Goal: Task Accomplishment & Management: Use online tool/utility

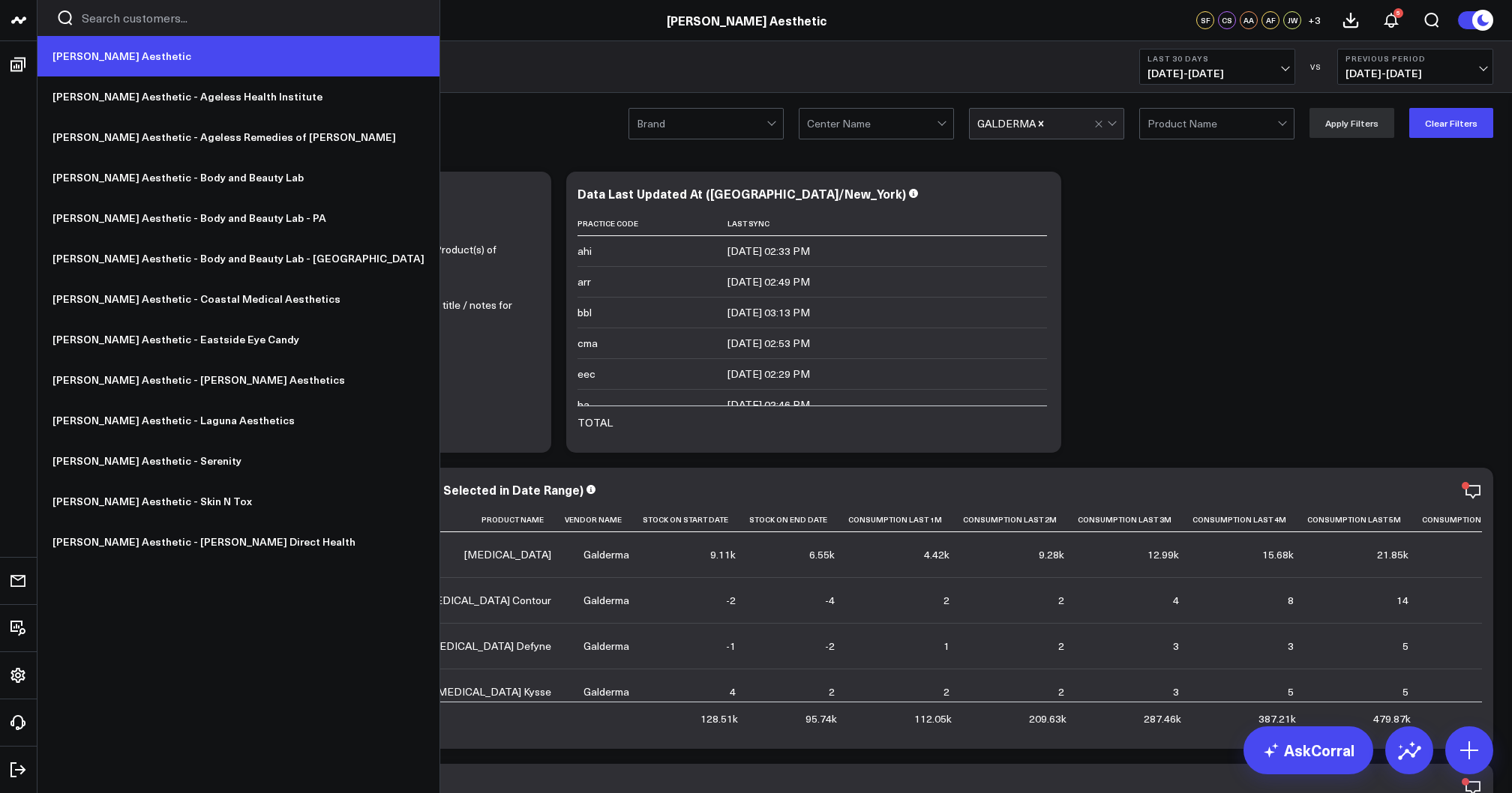
click at [80, 60] on link "[PERSON_NAME] Aesthetic" at bounding box center [238, 56] width 402 height 41
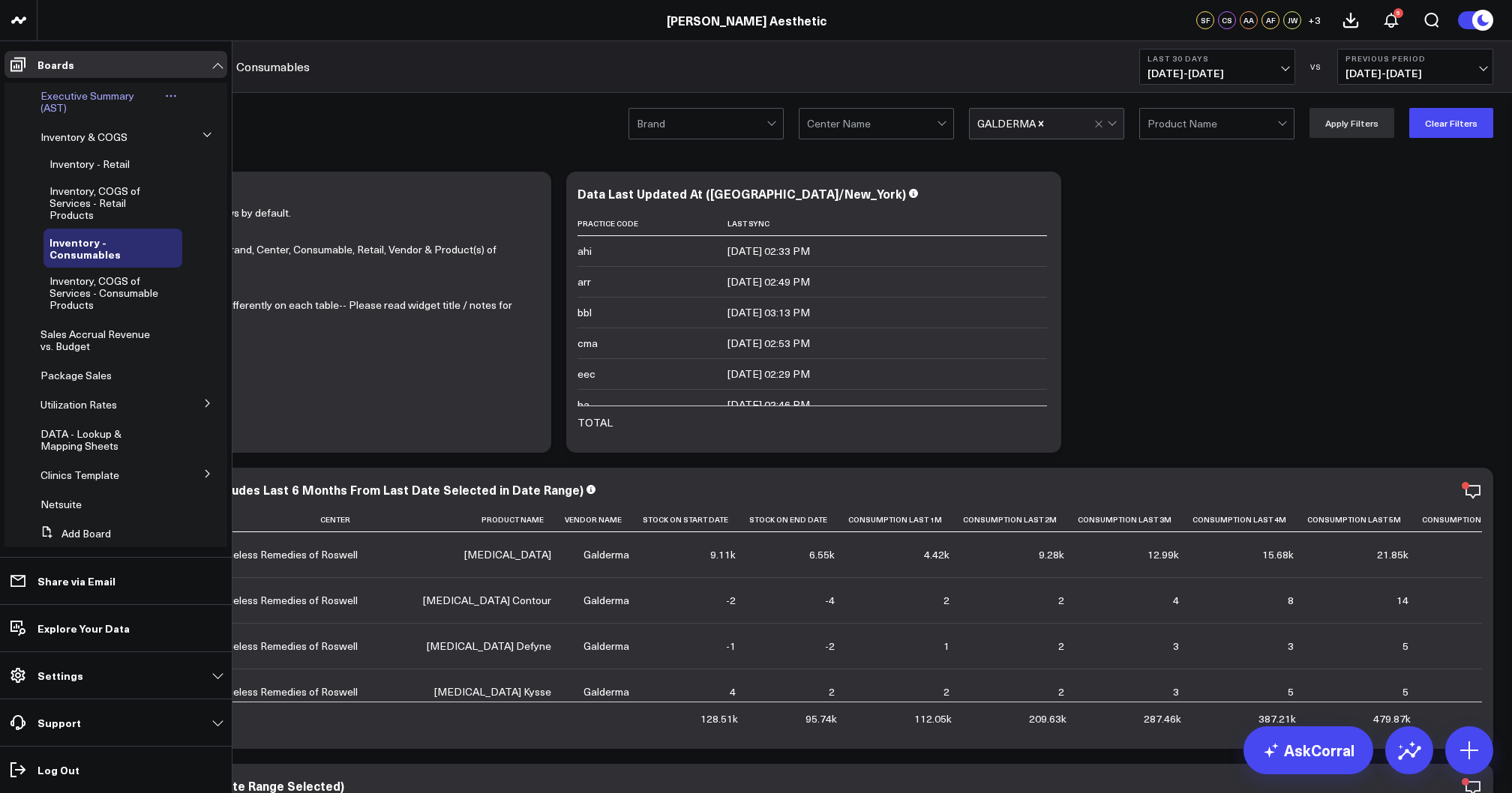
click at [91, 93] on span "Executive Summary (AST)" at bounding box center [87, 102] width 93 height 26
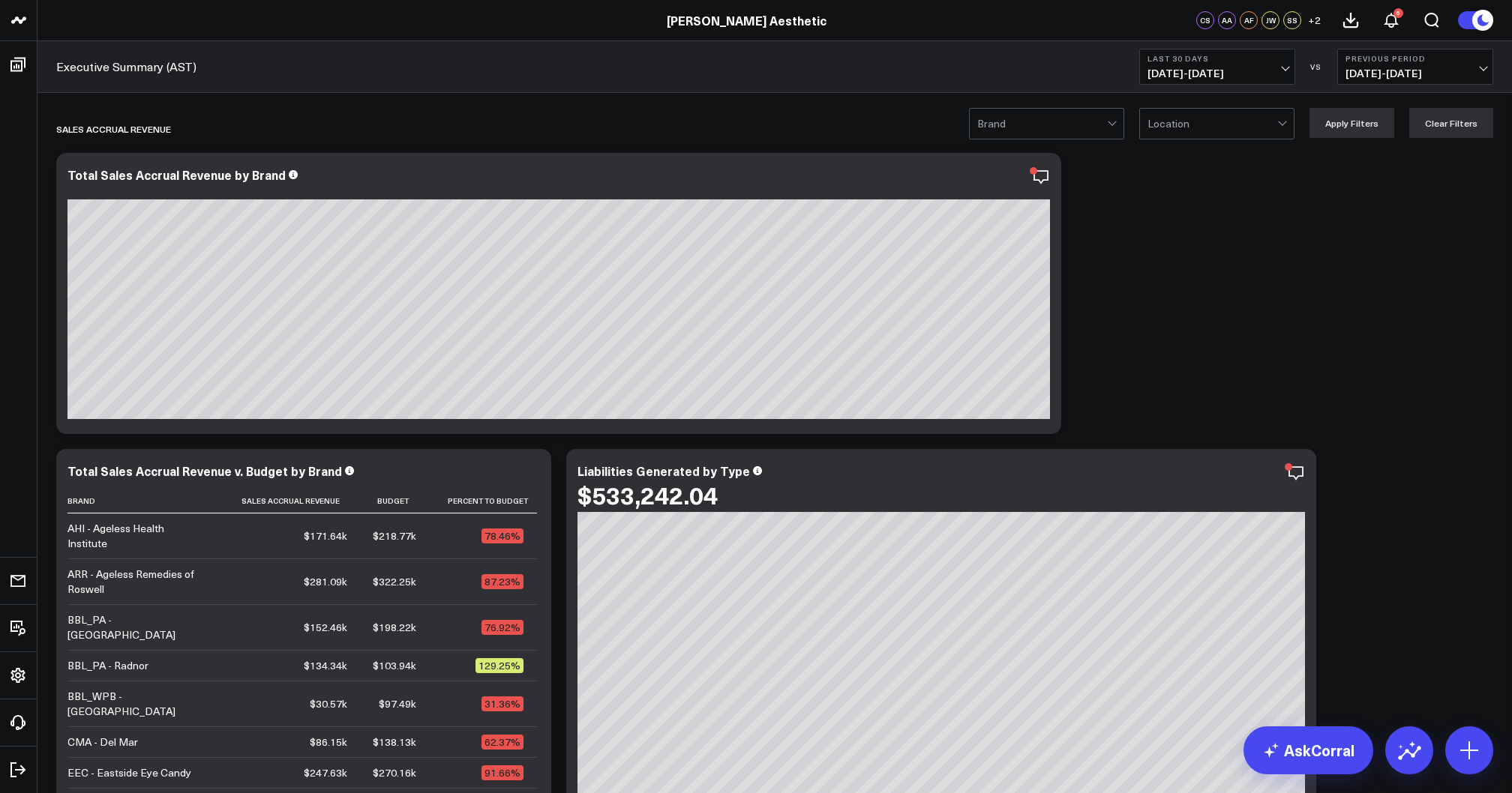
click at [1255, 51] on button "Last 30 Days 08/14/25 - 09/12/25" at bounding box center [1217, 67] width 156 height 36
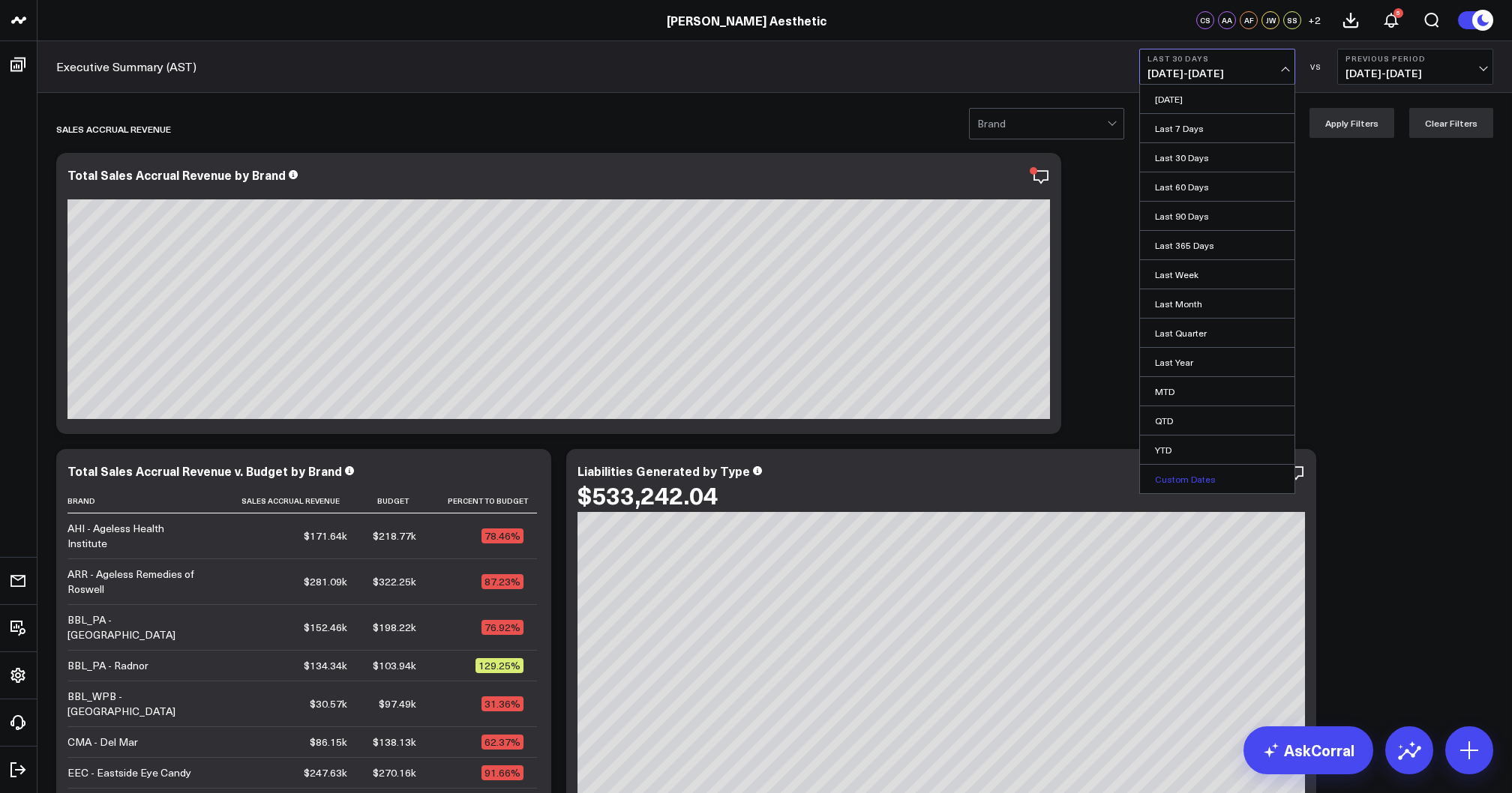
click at [1171, 474] on link "Custom Dates" at bounding box center [1217, 479] width 154 height 28
select select "8"
select select "2025"
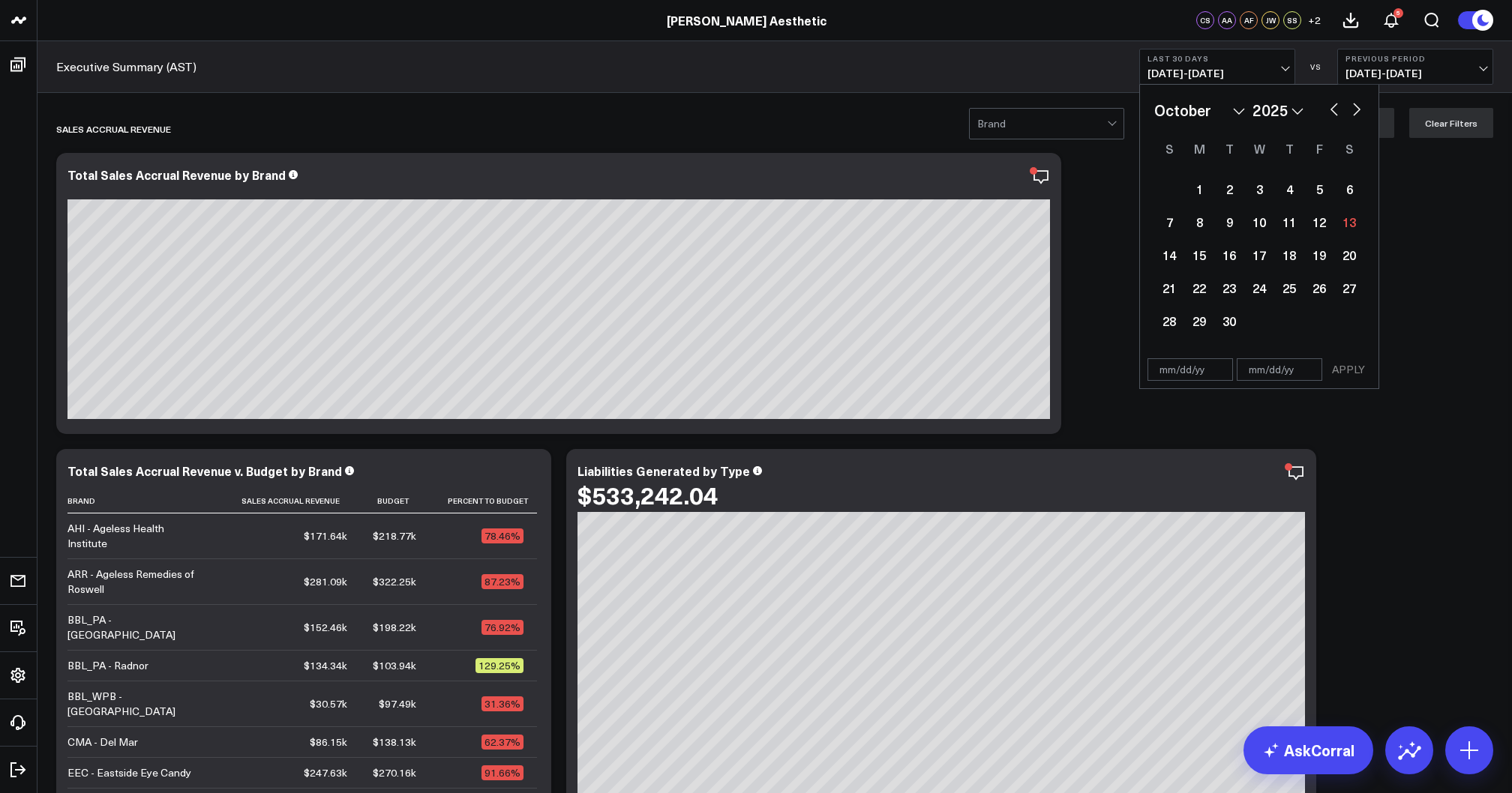
select select "9"
select select "2025"
select select "9"
select select "2024"
click at [1231, 193] on div "1" at bounding box center [1229, 189] width 30 height 30
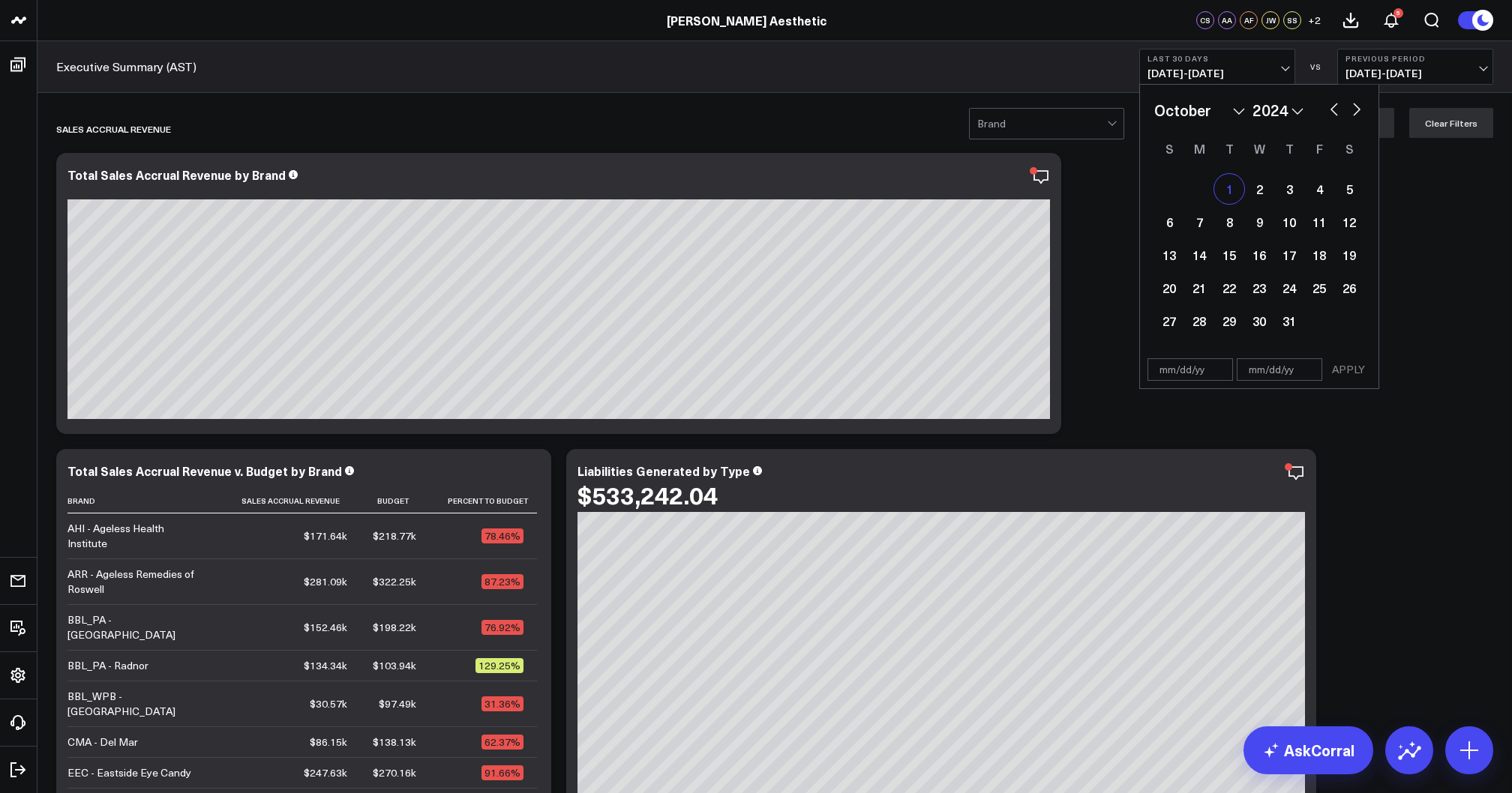
type input "10/01/24"
select select "9"
select select "2024"
click at [1359, 115] on button "button" at bounding box center [1357, 108] width 15 height 18
select select "10"
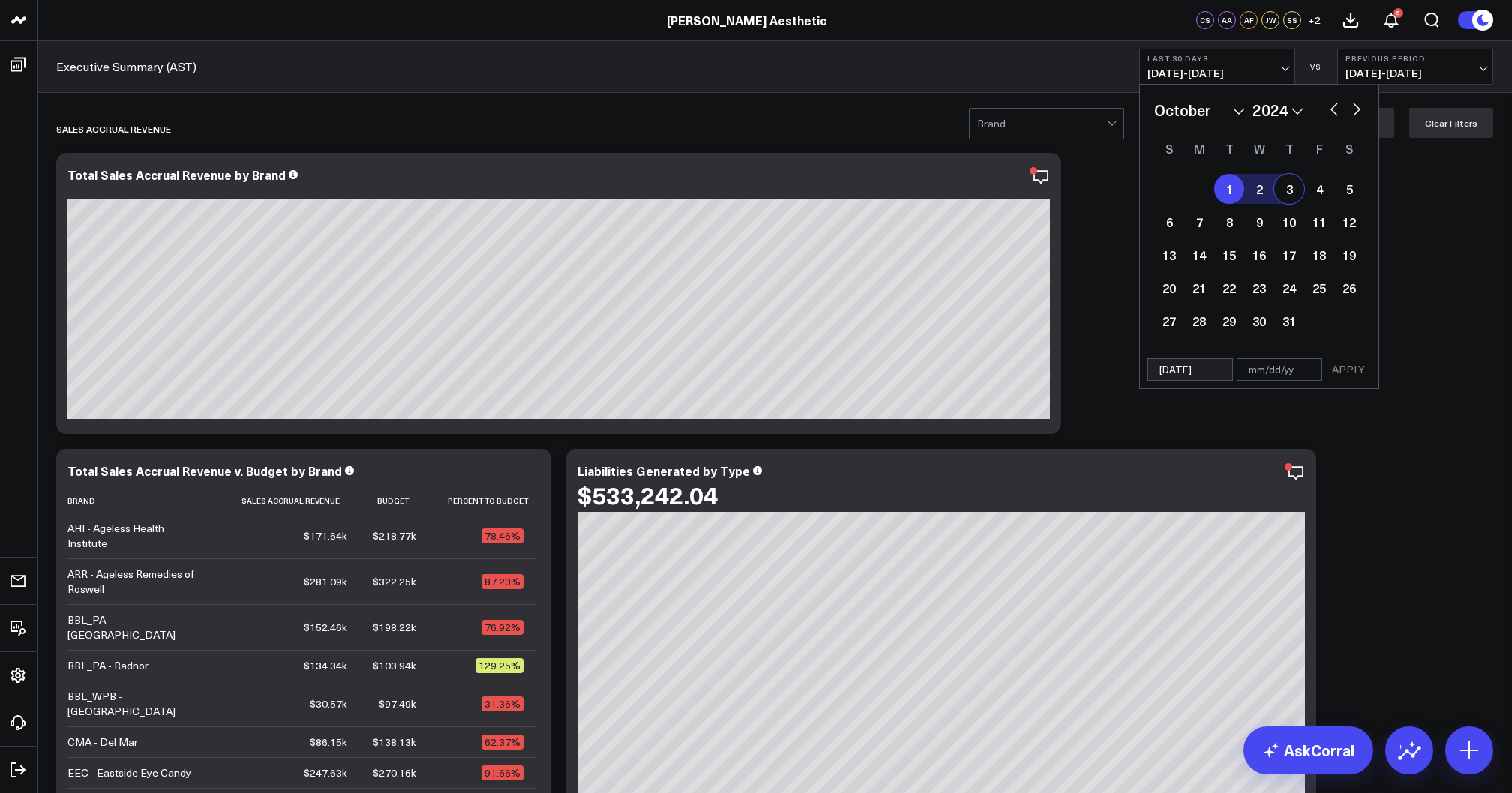
select select "2024"
click at [1359, 115] on button "button" at bounding box center [1357, 108] width 15 height 18
select select "11"
select select "2024"
click at [1359, 115] on button "button" at bounding box center [1357, 108] width 15 height 18
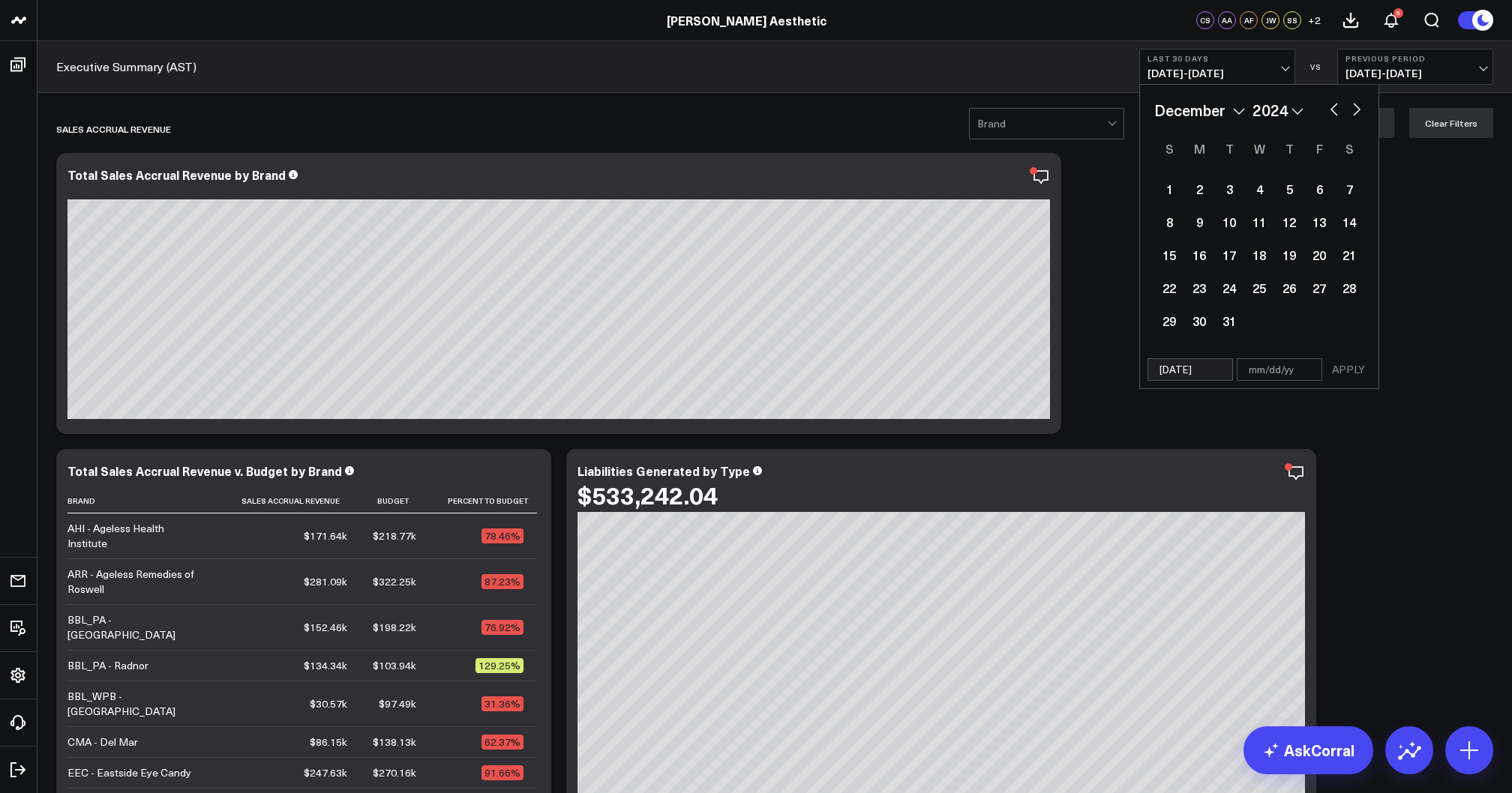
select select "1"
select select "2025"
click at [1359, 115] on button "button" at bounding box center [1357, 108] width 15 height 18
select select "2"
select select "2025"
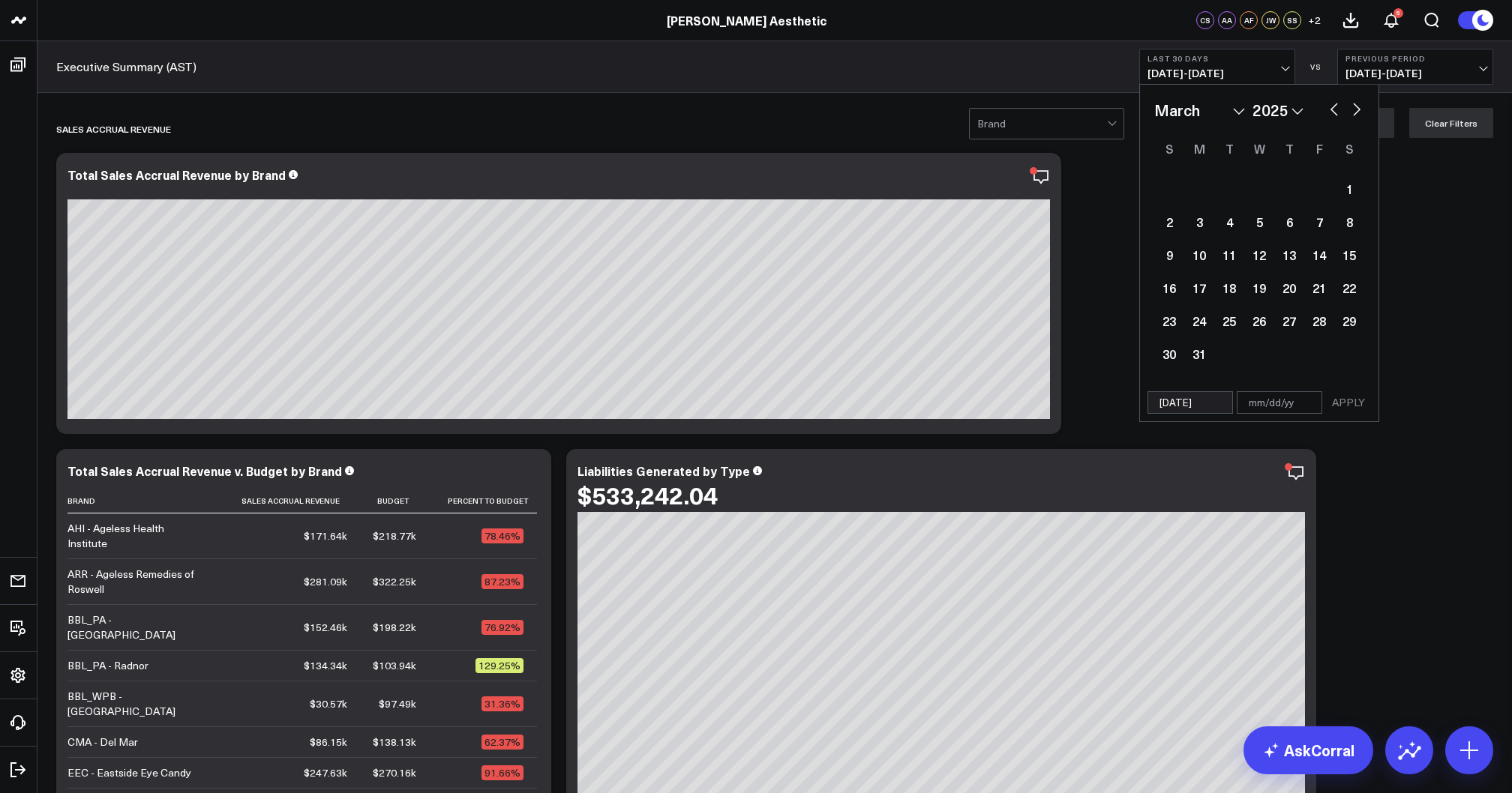
click at [1359, 115] on button "button" at bounding box center [1357, 108] width 15 height 18
select select "4"
select select "2025"
click at [1359, 115] on button "button" at bounding box center [1357, 108] width 15 height 18
select select "5"
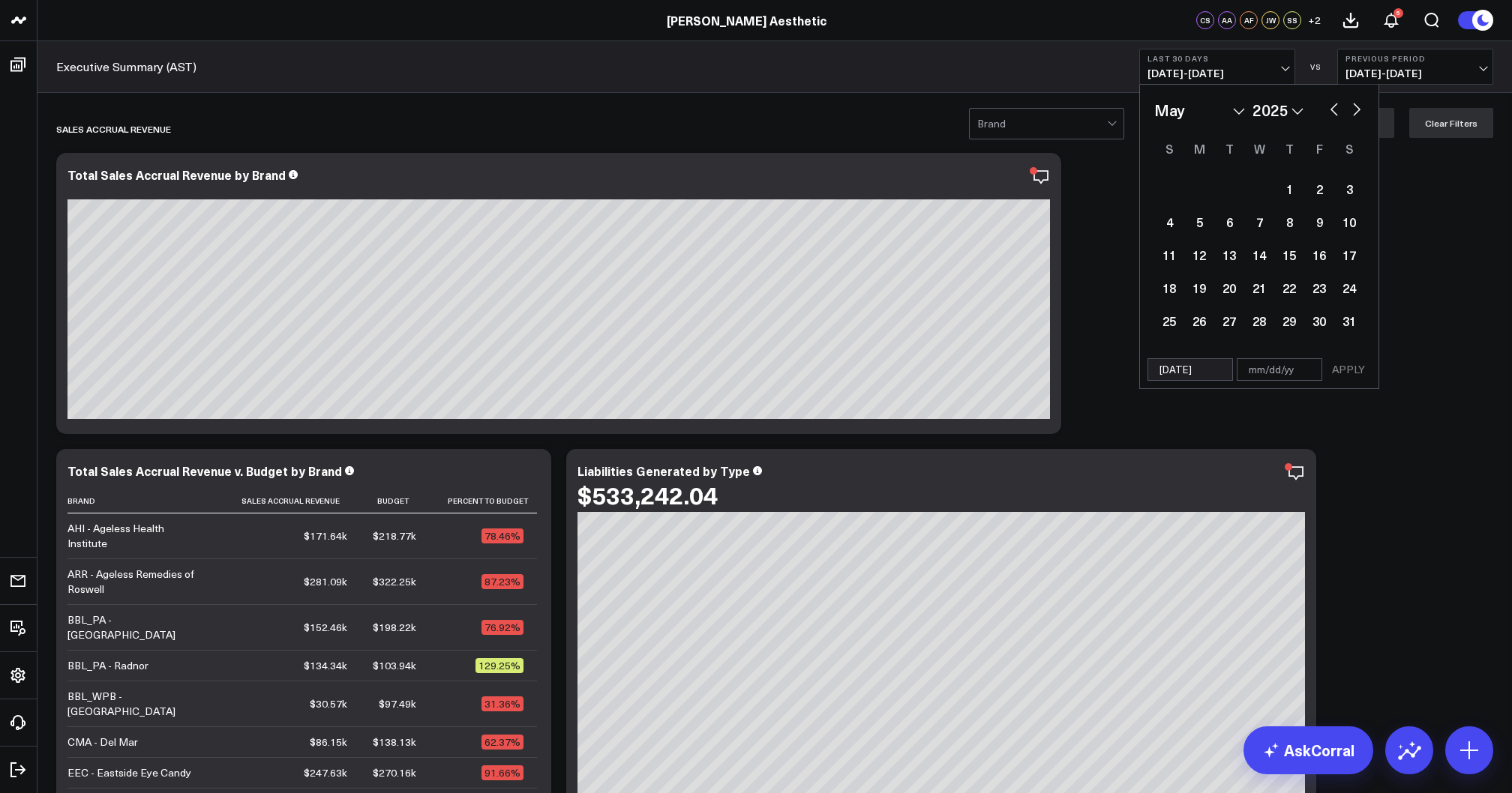
select select "2025"
click at [1359, 115] on button "button" at bounding box center [1357, 108] width 15 height 18
select select "6"
select select "2025"
click at [1359, 115] on button "button" at bounding box center [1357, 108] width 15 height 18
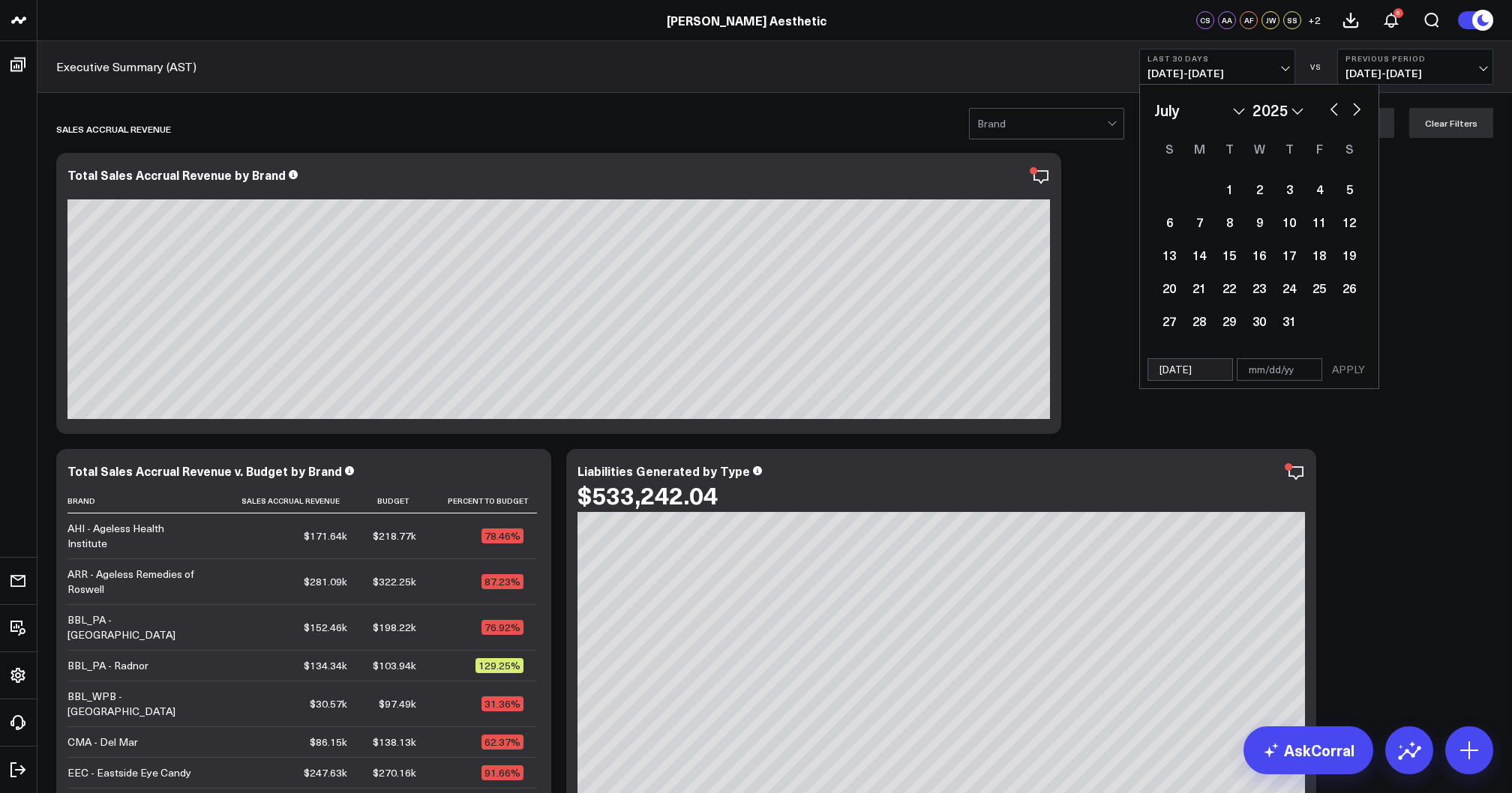
select select "7"
select select "2025"
click at [1359, 115] on button "button" at bounding box center [1357, 108] width 15 height 18
select select "8"
select select "2025"
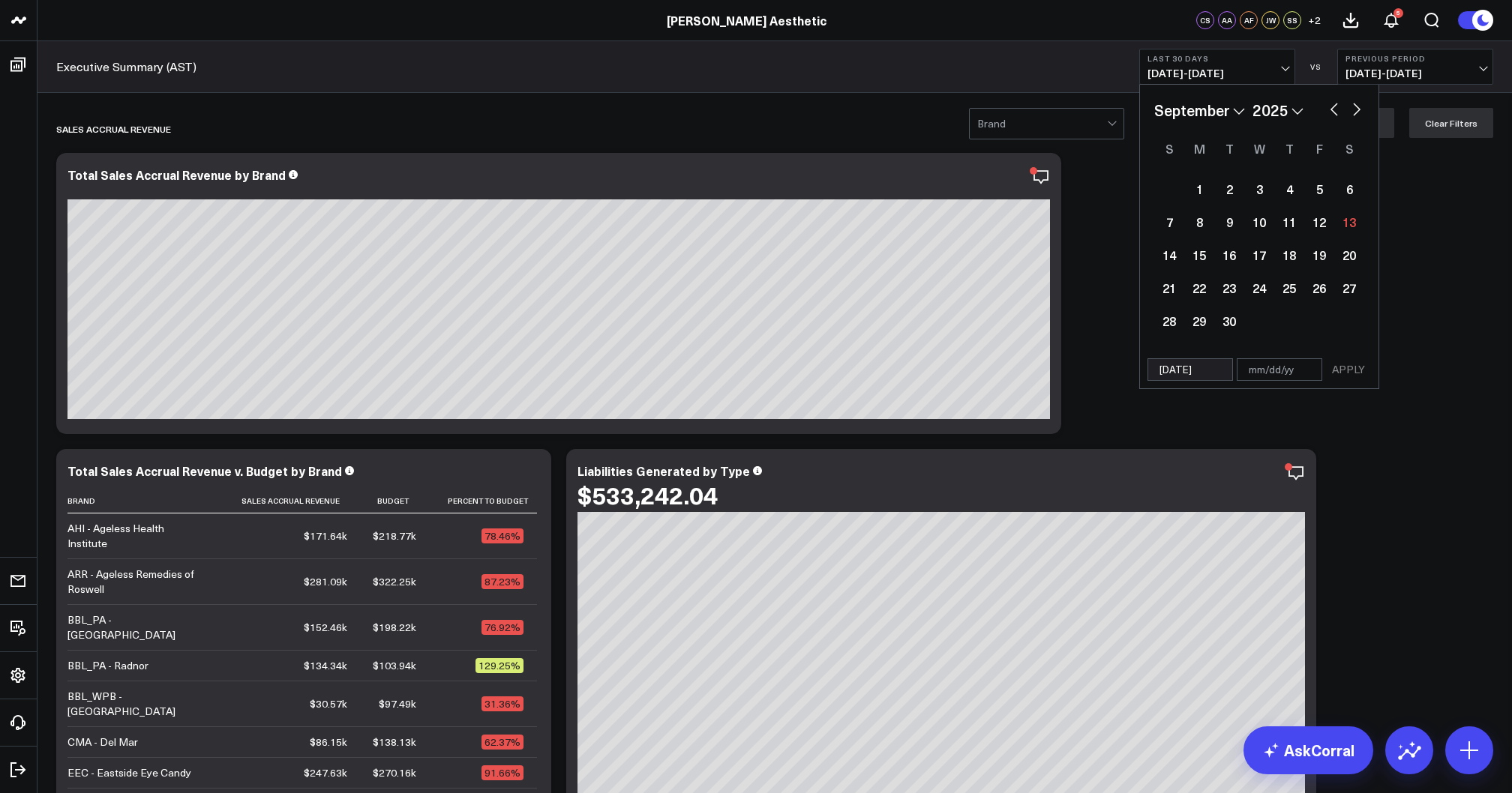
click at [1359, 115] on button "button" at bounding box center [1357, 108] width 15 height 18
select select "9"
select select "2025"
click at [1327, 115] on button "button" at bounding box center [1334, 108] width 15 height 18
select select "8"
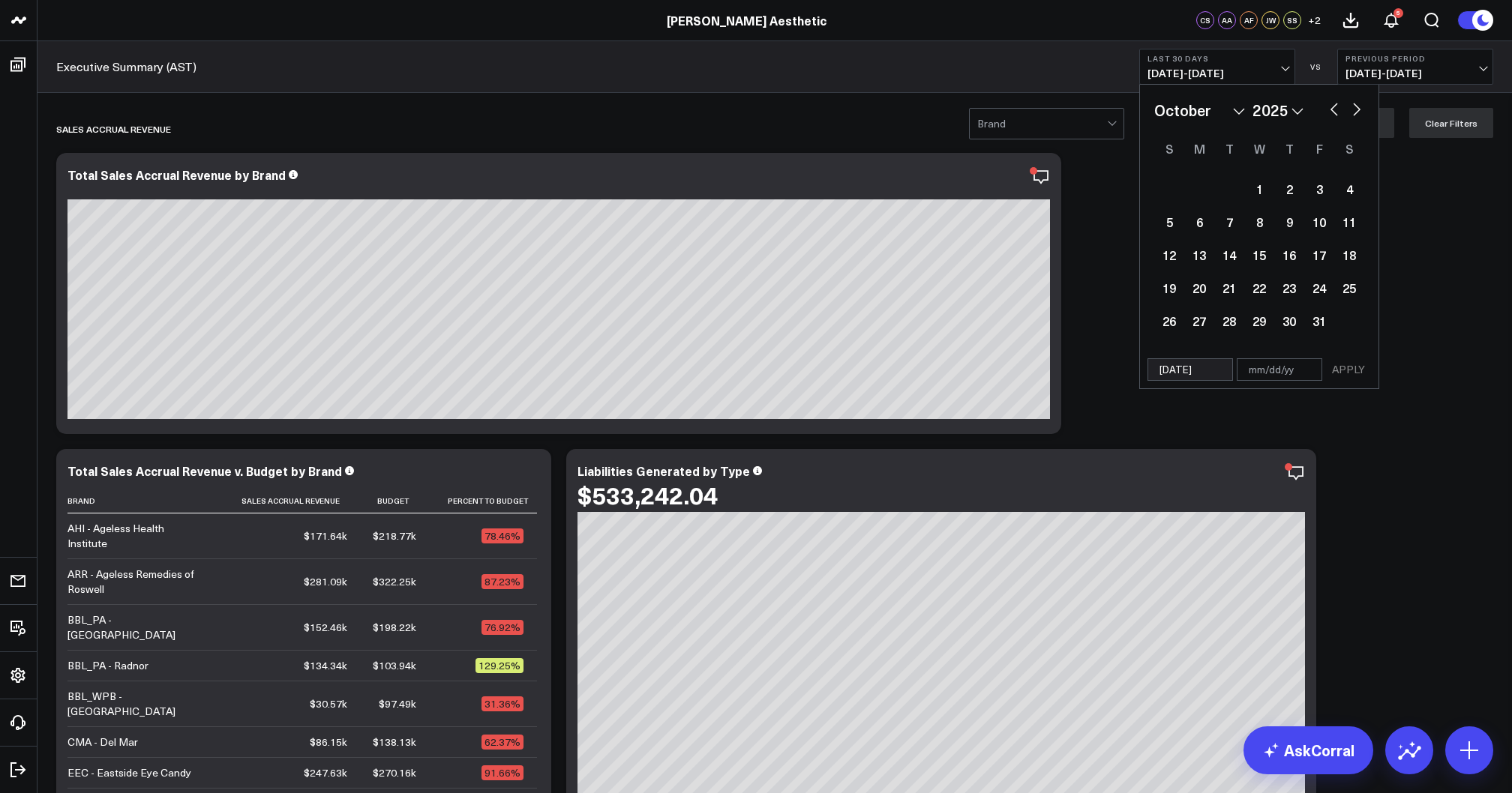
select select "2025"
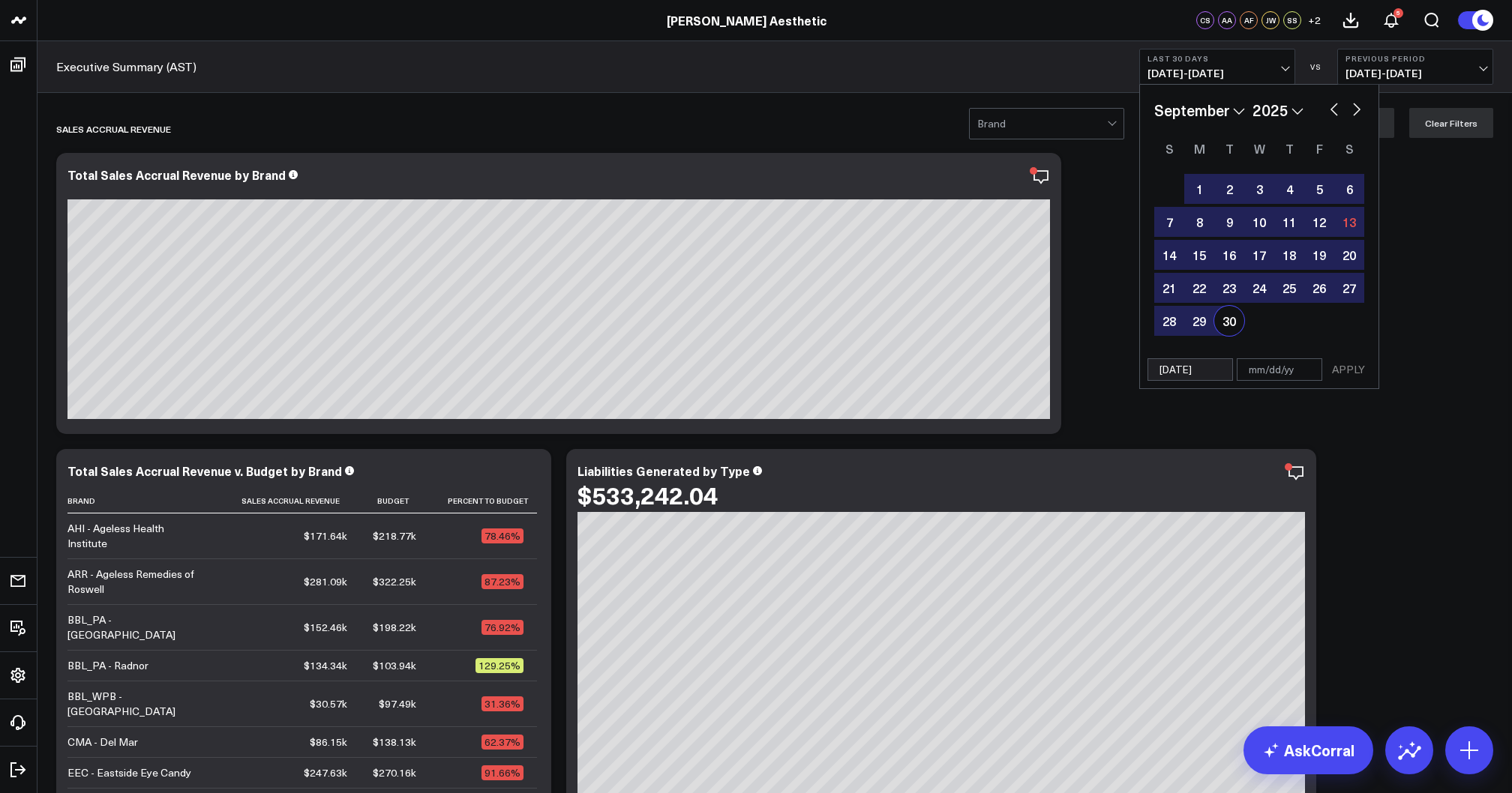
click at [1227, 321] on div "30" at bounding box center [1229, 321] width 30 height 30
type input "09/30/25"
select select "8"
select select "2025"
click at [1352, 378] on button "APPLY" at bounding box center [1349, 370] width 45 height 23
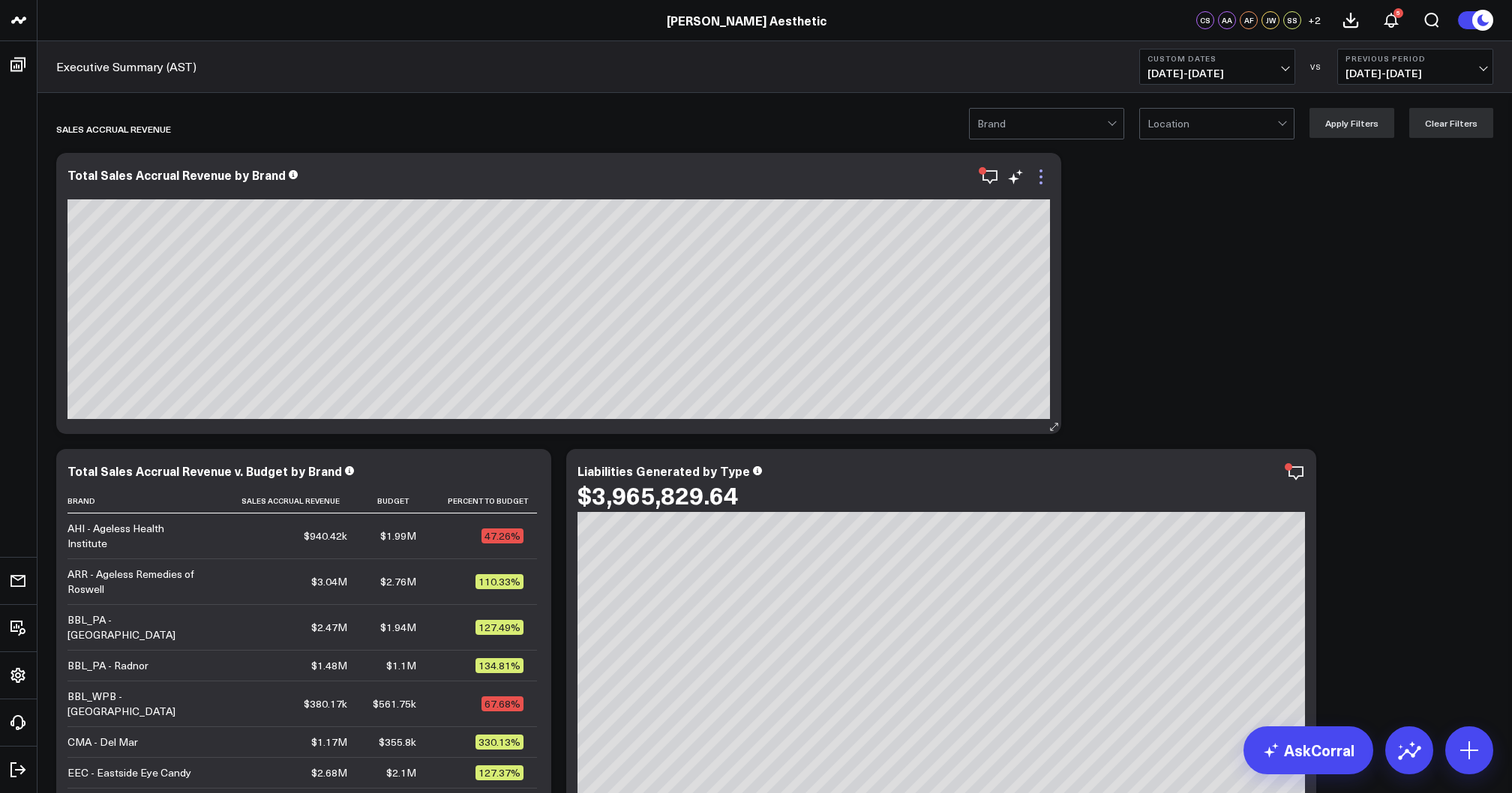
click at [1042, 178] on icon at bounding box center [1041, 177] width 3 height 3
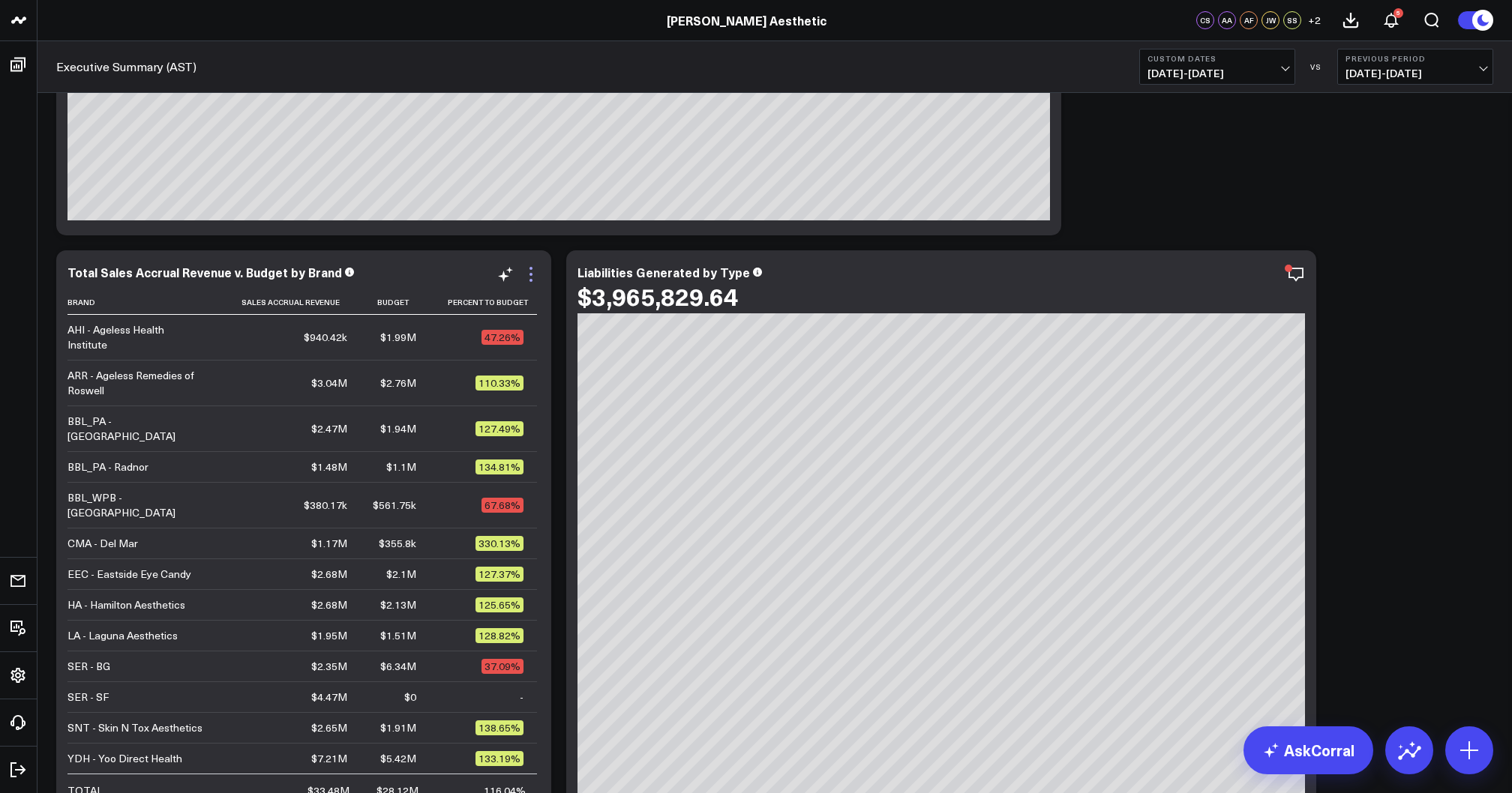
scroll to position [232, 0]
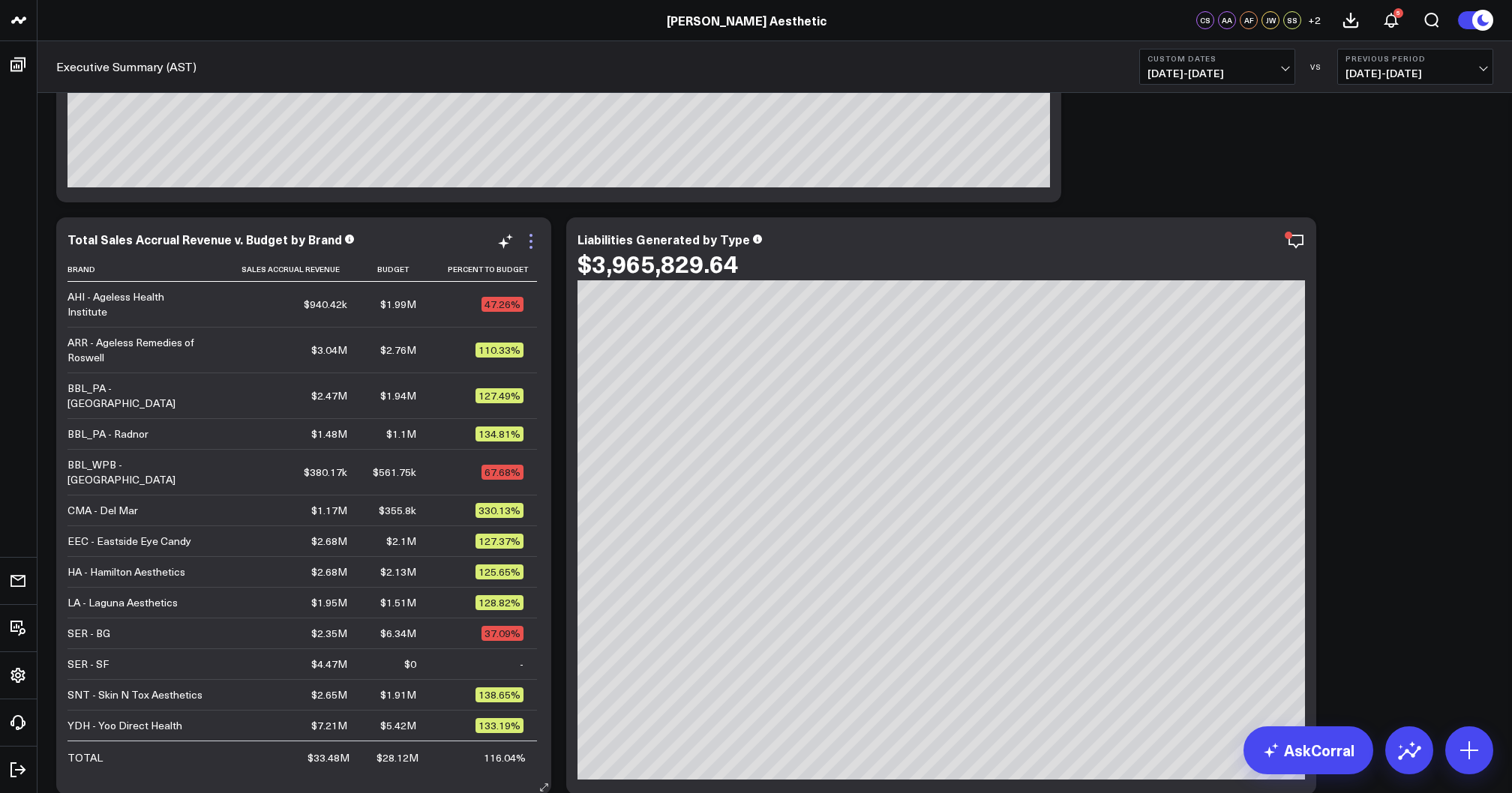
click at [531, 241] on icon at bounding box center [530, 241] width 3 height 3
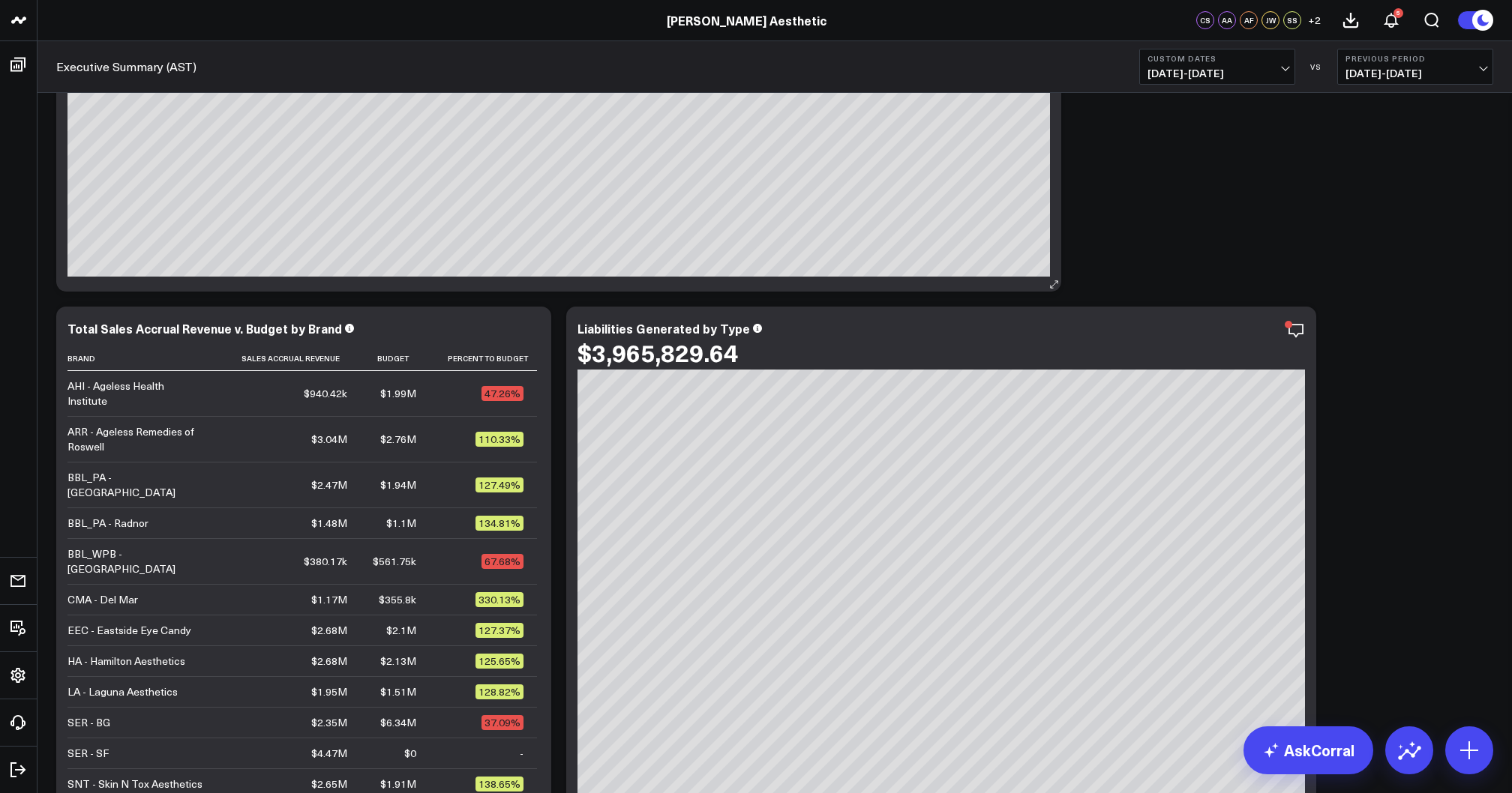
scroll to position [193, 0]
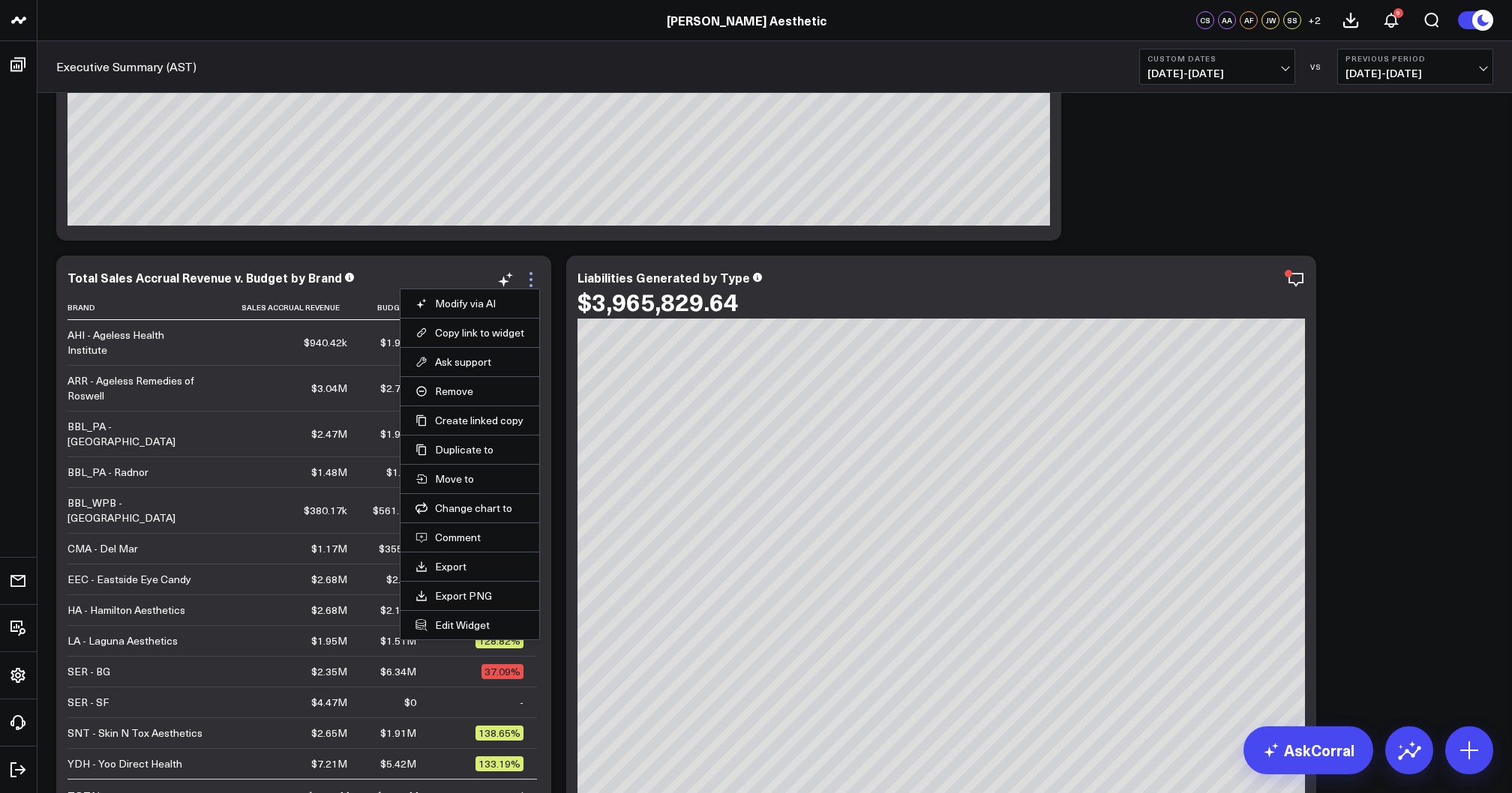
click at [525, 276] on icon at bounding box center [531, 280] width 18 height 18
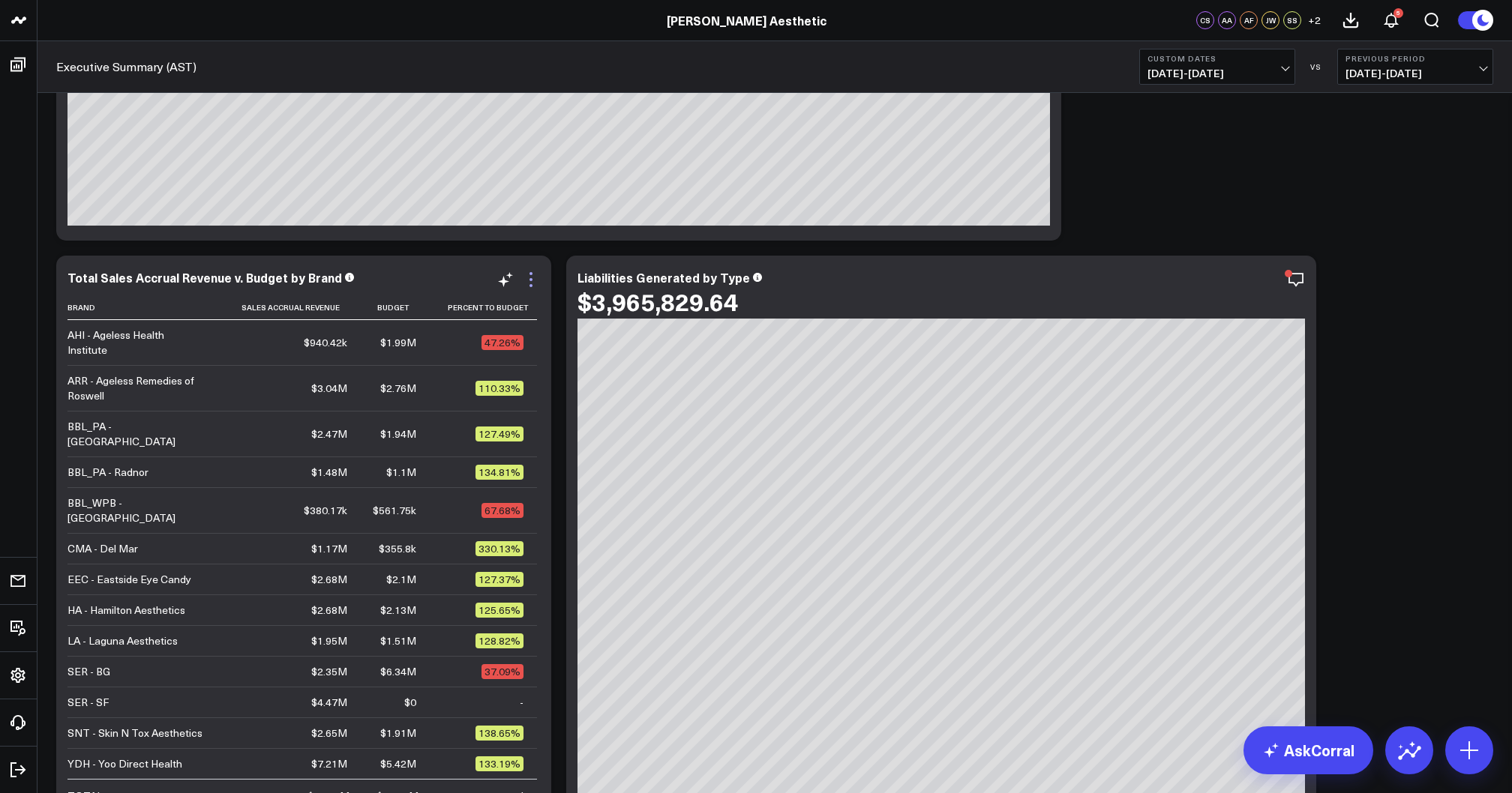
click at [532, 281] on icon at bounding box center [531, 280] width 18 height 18
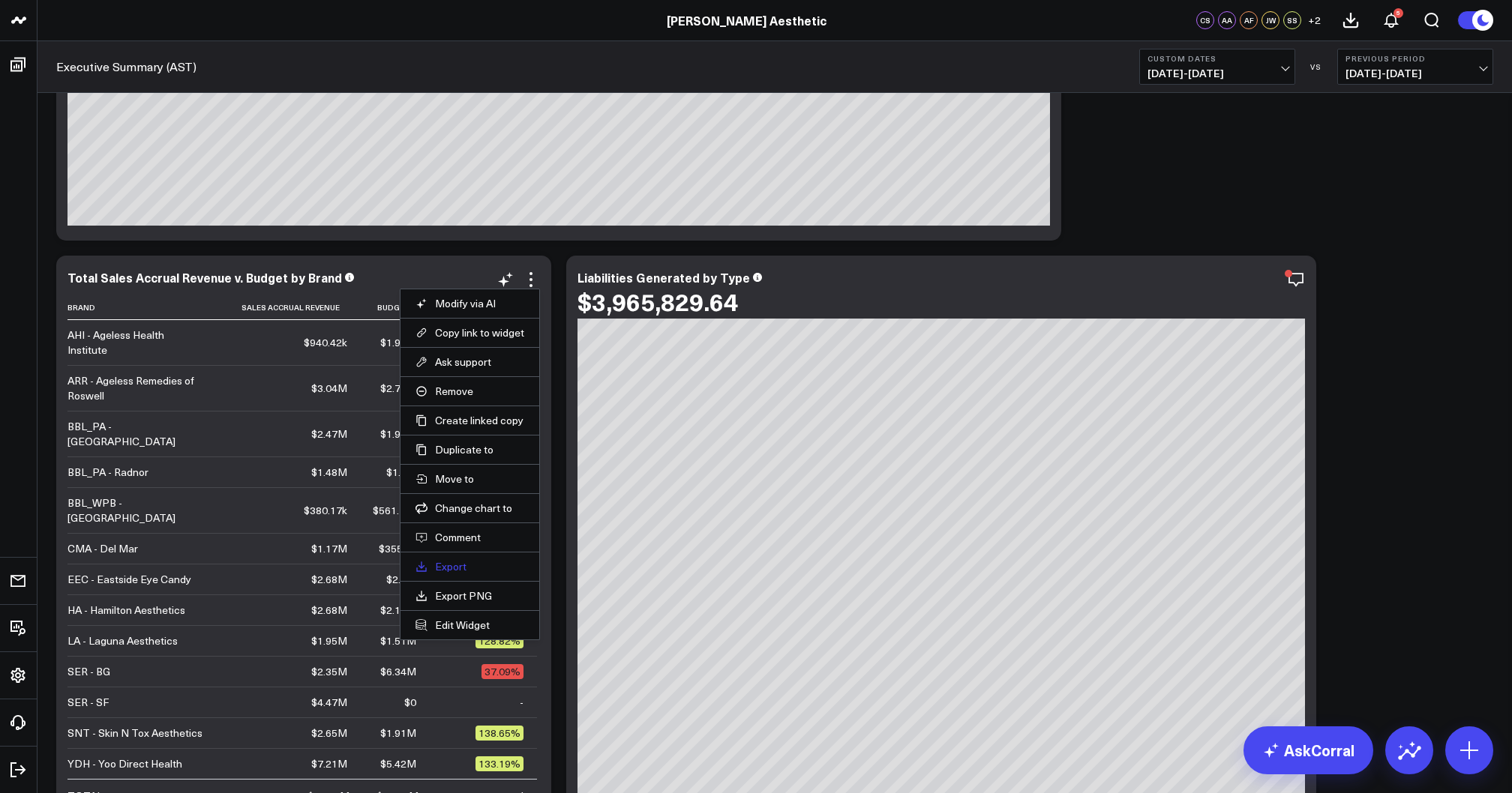
click at [453, 567] on link "Export" at bounding box center [470, 566] width 109 height 14
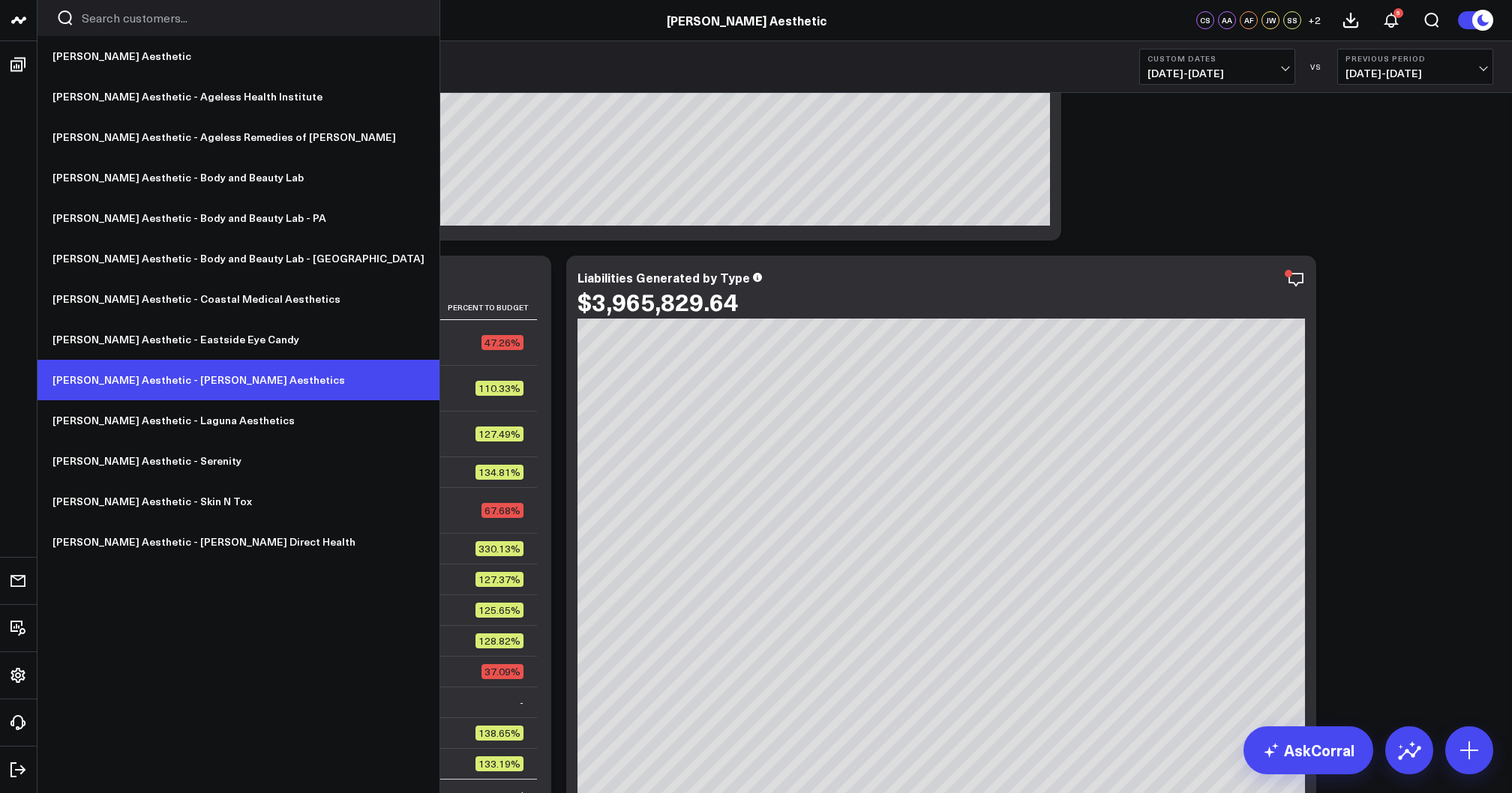
click at [150, 380] on link "[PERSON_NAME] Aesthetic - [PERSON_NAME] Aesthetics" at bounding box center [238, 380] width 402 height 41
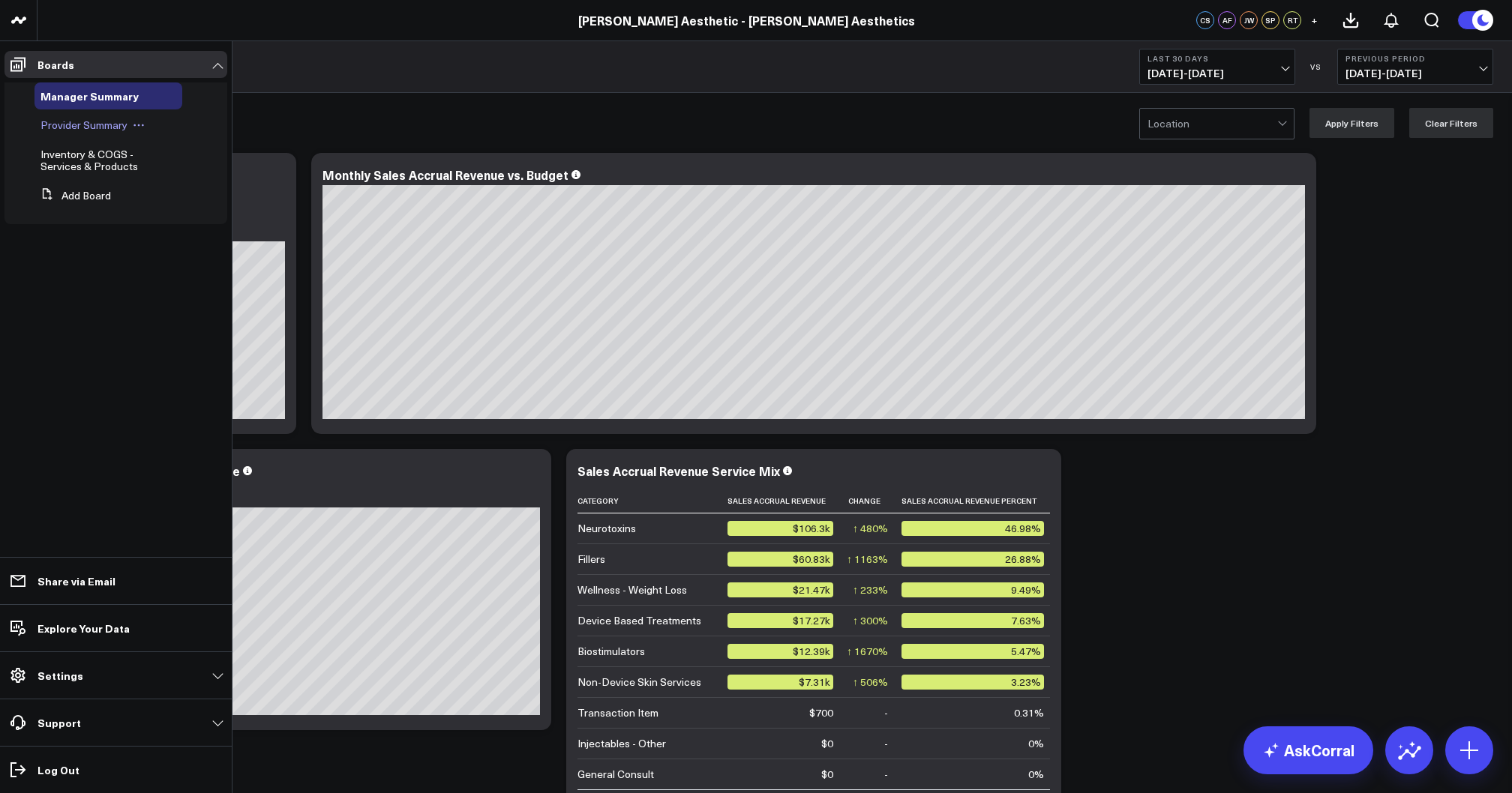
click at [85, 128] on span "Provider Summary" at bounding box center [84, 125] width 87 height 15
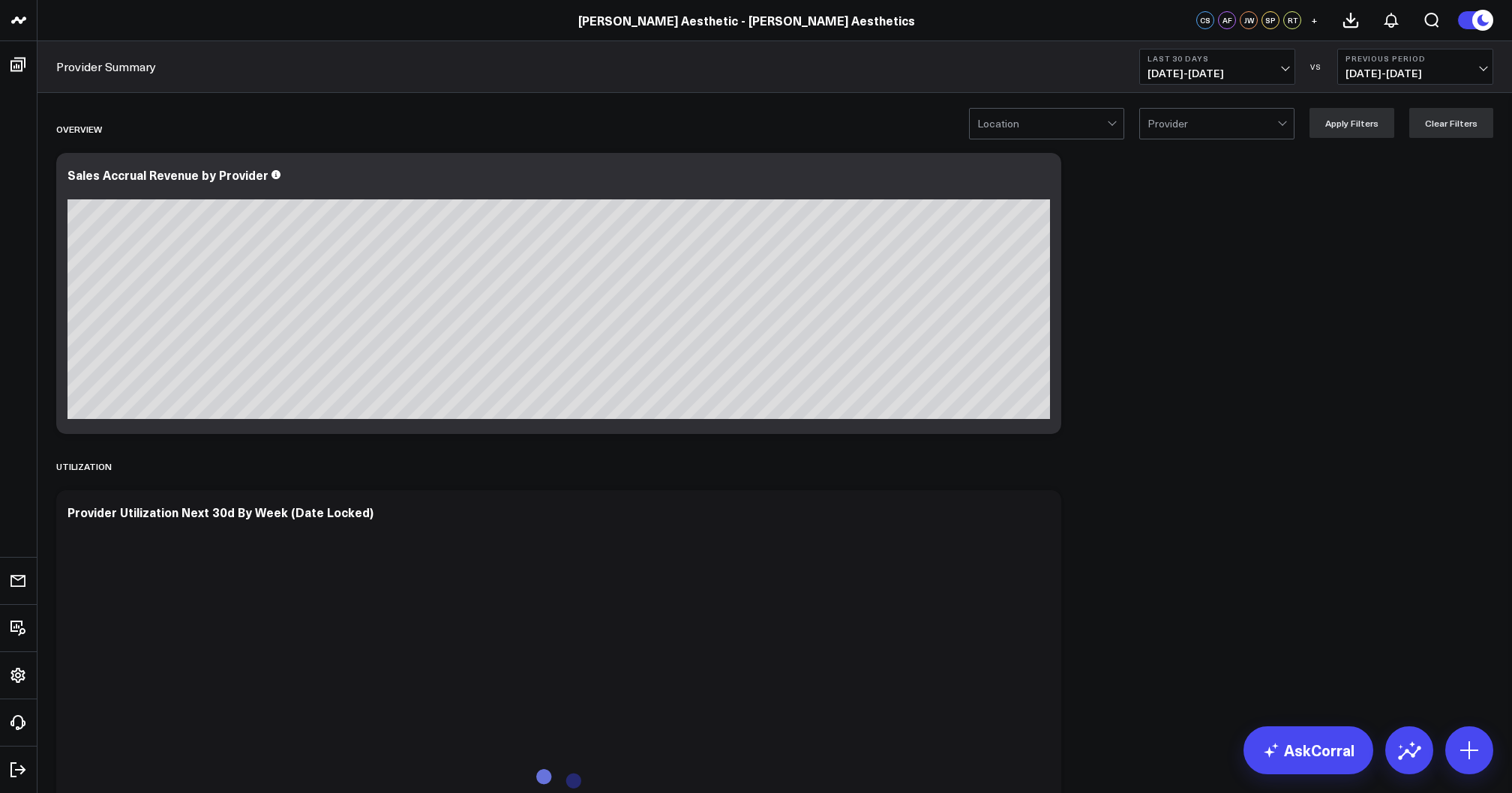
click at [1207, 70] on span "08/14/25 - 09/12/25" at bounding box center [1217, 73] width 140 height 12
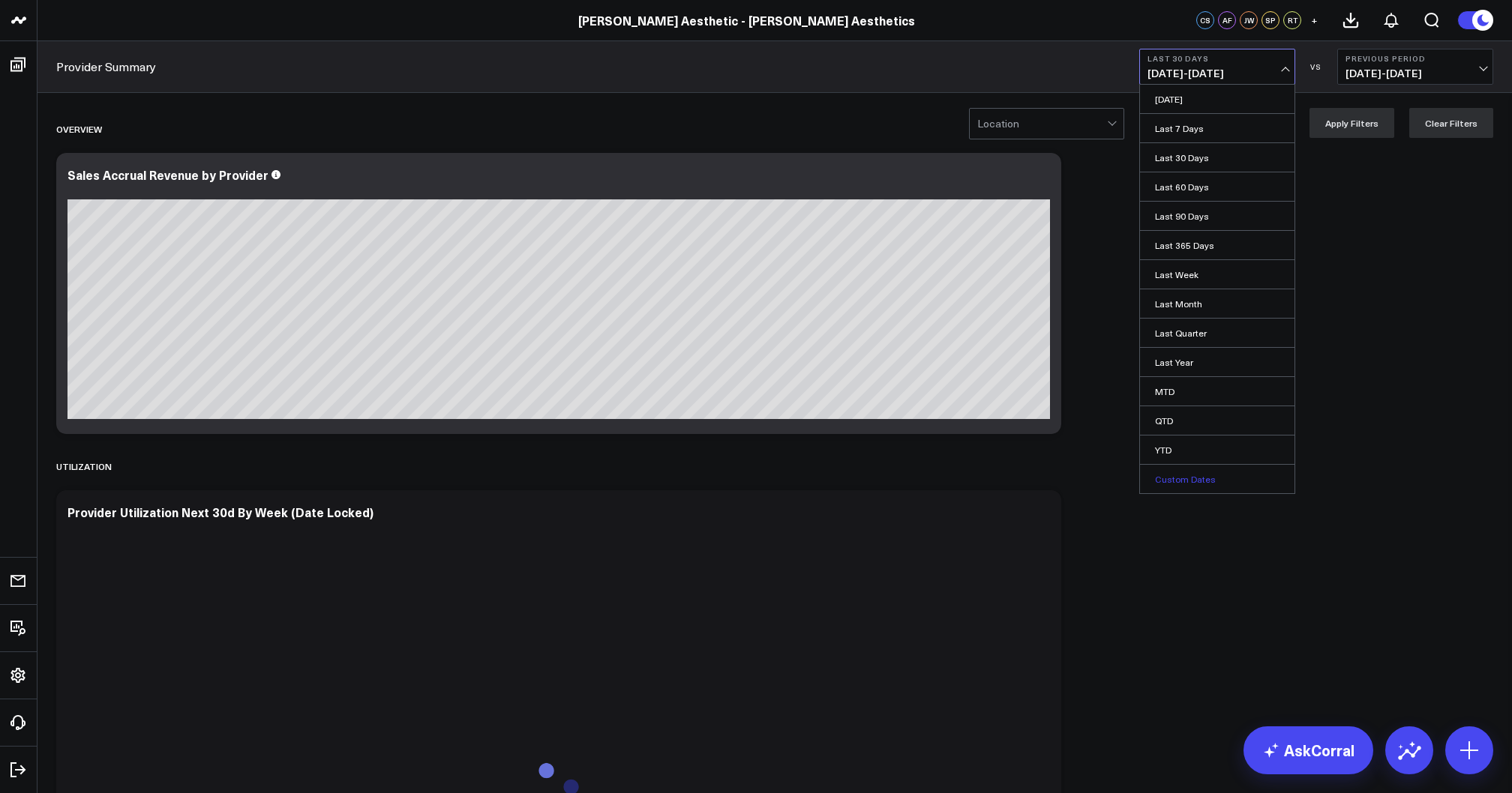
click at [1162, 474] on link "Custom Dates" at bounding box center [1217, 479] width 154 height 28
select select "8"
select select "2025"
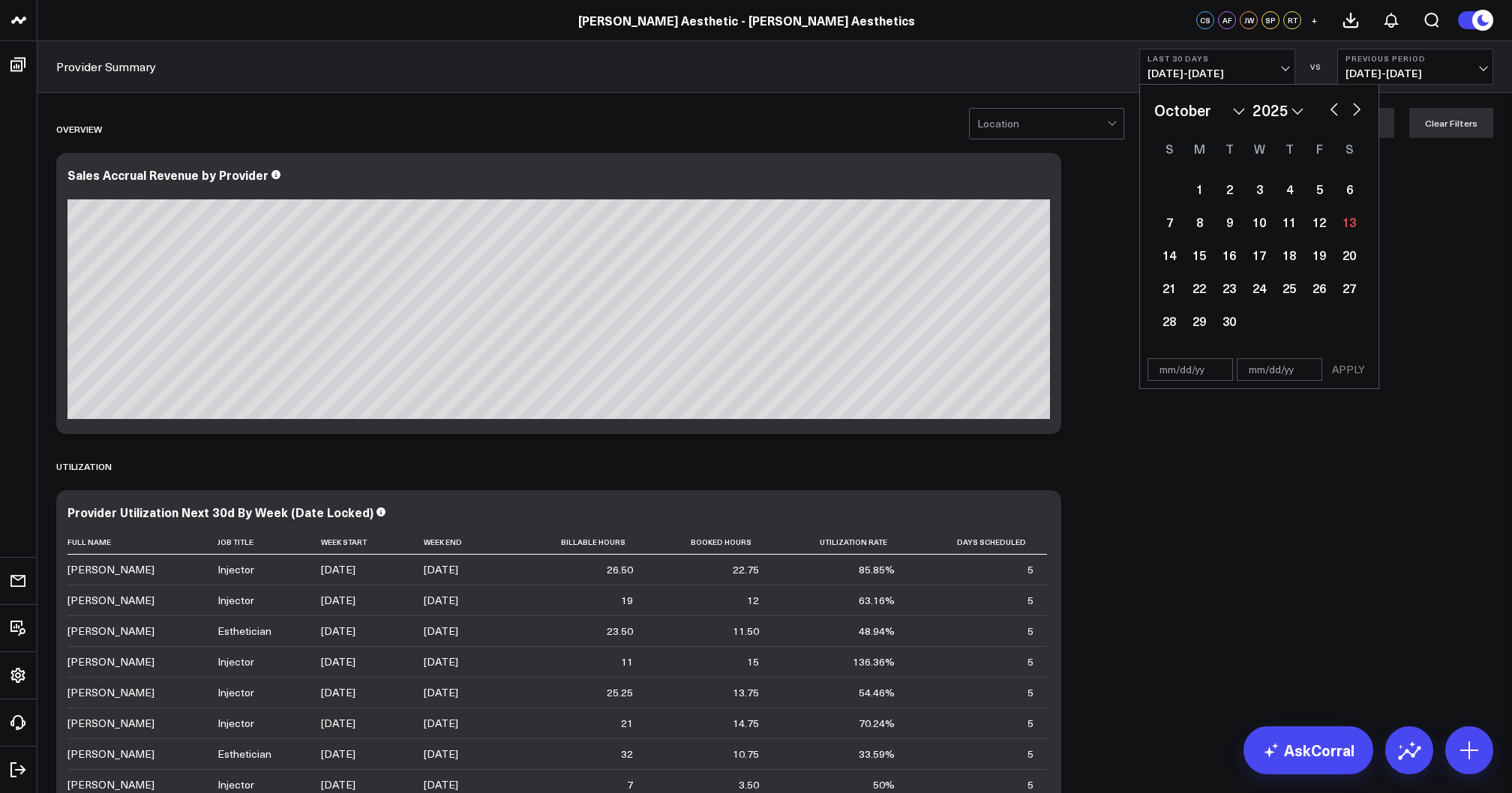
select select "9"
select select "2025"
select select "9"
select select "2024"
click at [1230, 192] on div "1" at bounding box center [1229, 189] width 30 height 30
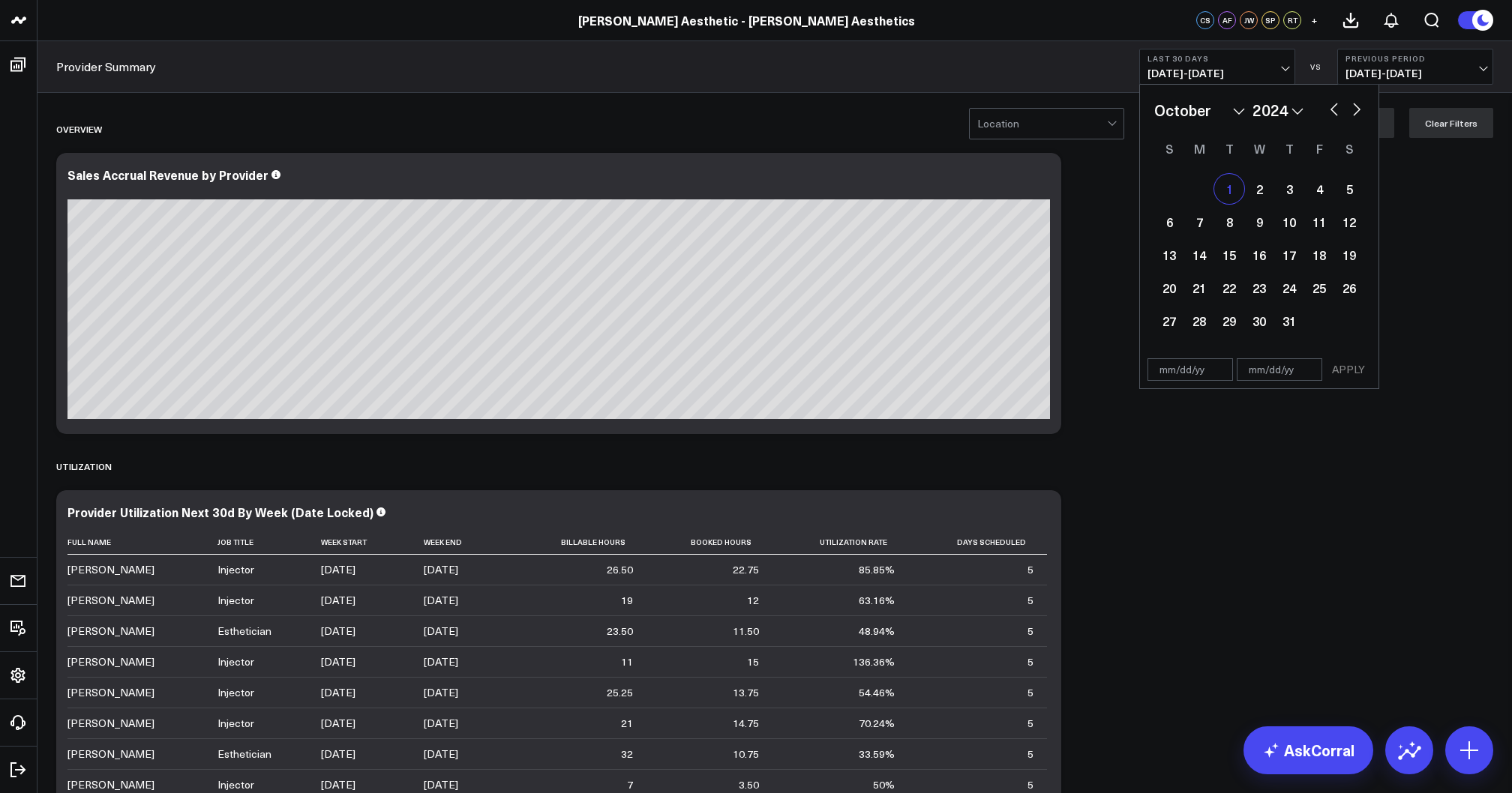
type input "10/01/24"
select select "9"
select select "2024"
click at [1359, 111] on button "button" at bounding box center [1357, 108] width 15 height 18
select select "11"
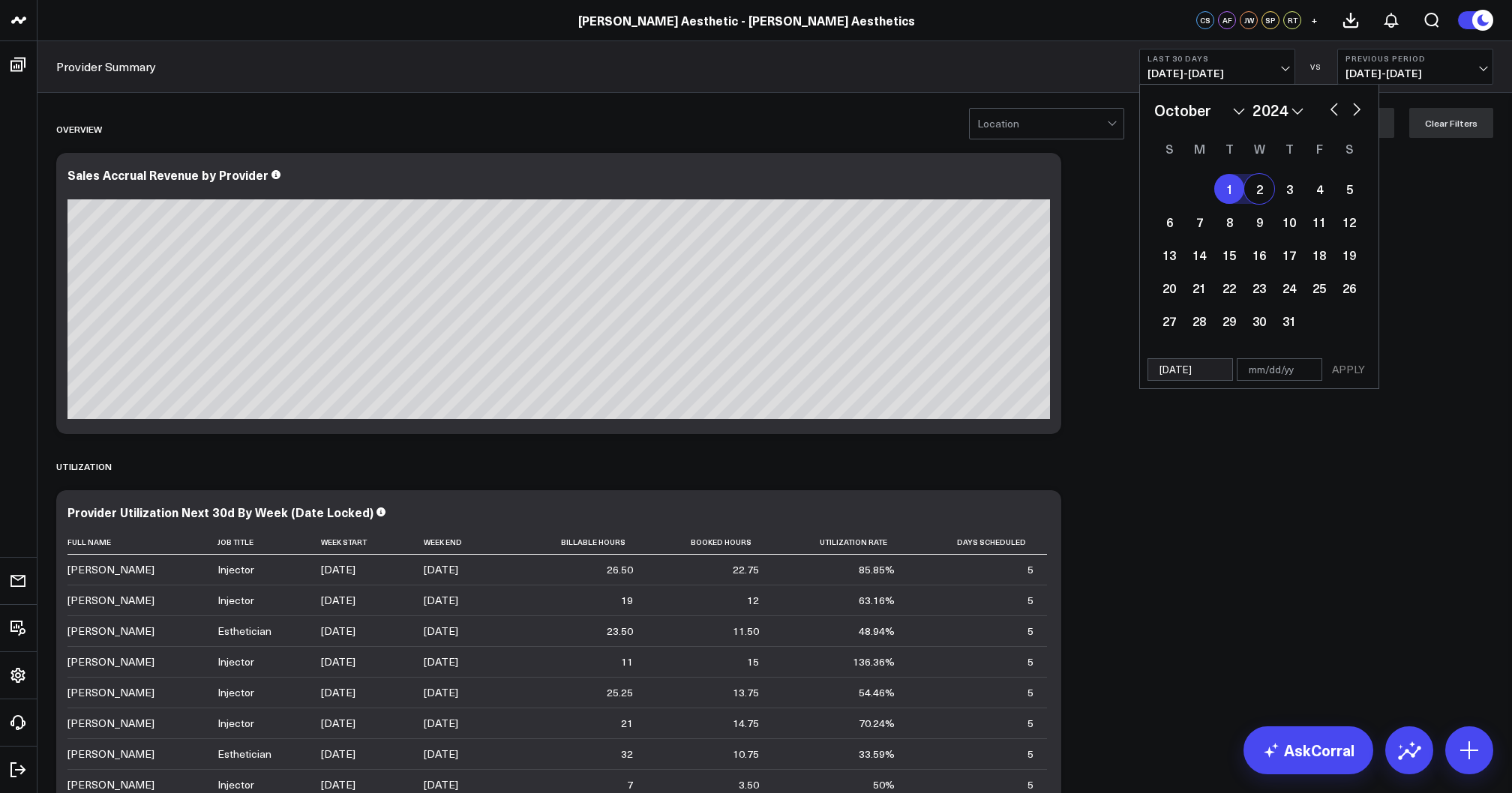
select select "2024"
click at [1359, 111] on button "button" at bounding box center [1357, 108] width 15 height 18
select select "2"
select select "2025"
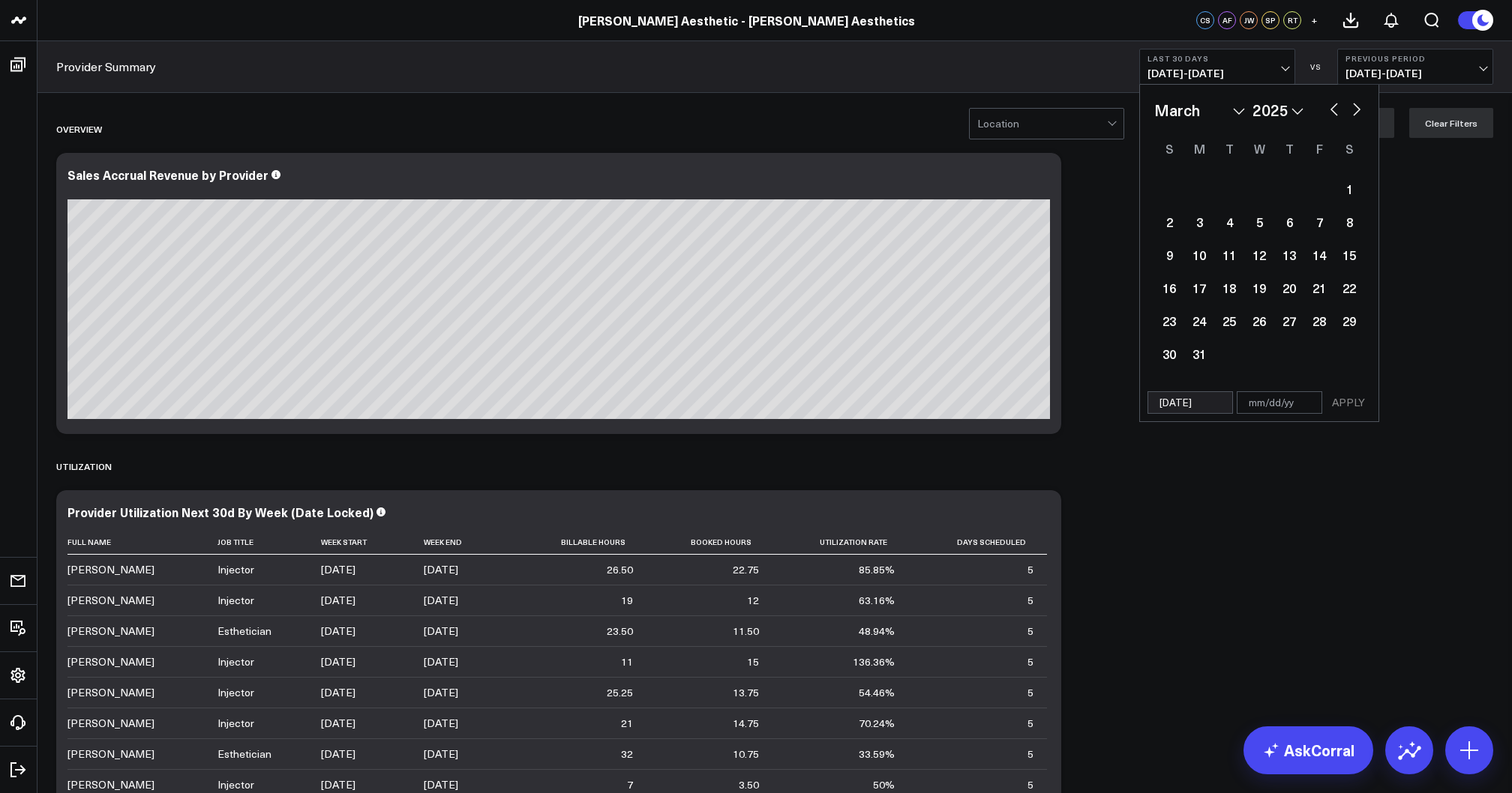
click at [1359, 111] on button "button" at bounding box center [1357, 108] width 15 height 18
select select "5"
select select "2025"
click at [1359, 111] on button "button" at bounding box center [1357, 108] width 15 height 18
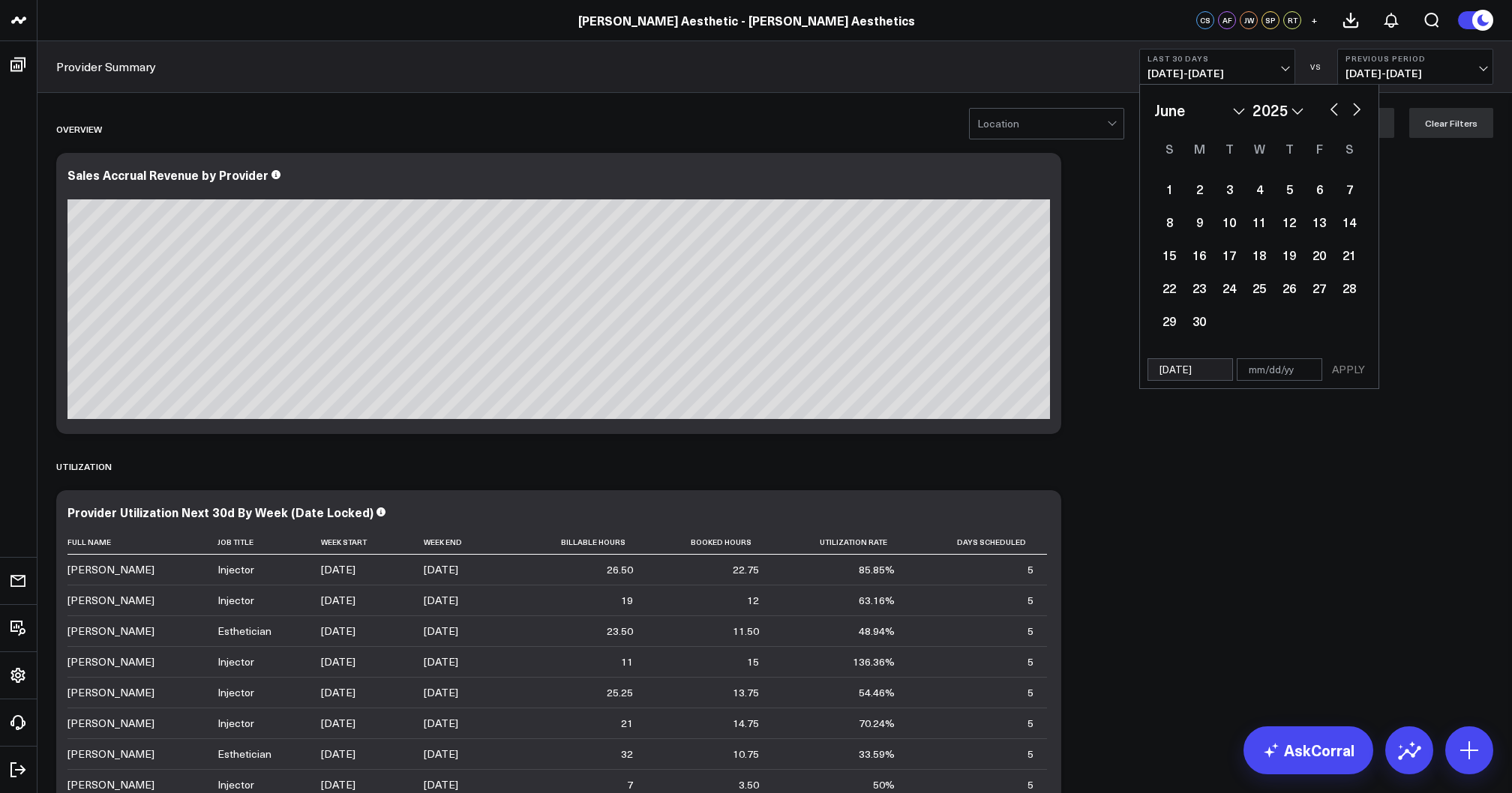
select select "6"
select select "2025"
click at [1359, 111] on button "button" at bounding box center [1357, 108] width 15 height 18
select select "7"
select select "2025"
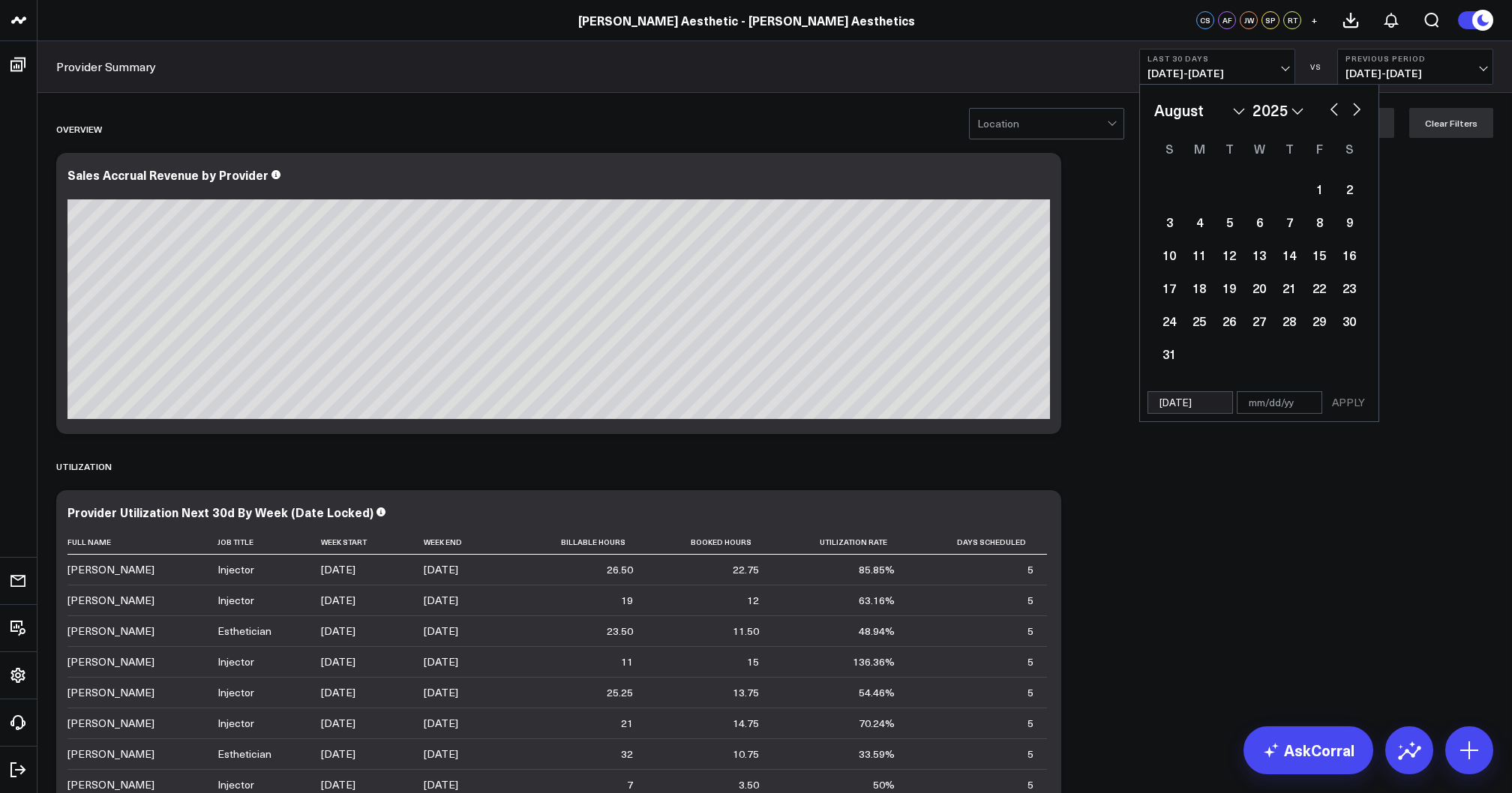
click at [1359, 111] on button "button" at bounding box center [1357, 108] width 15 height 18
select select "8"
select select "2025"
click at [1359, 111] on button "button" at bounding box center [1357, 108] width 15 height 18
select select "9"
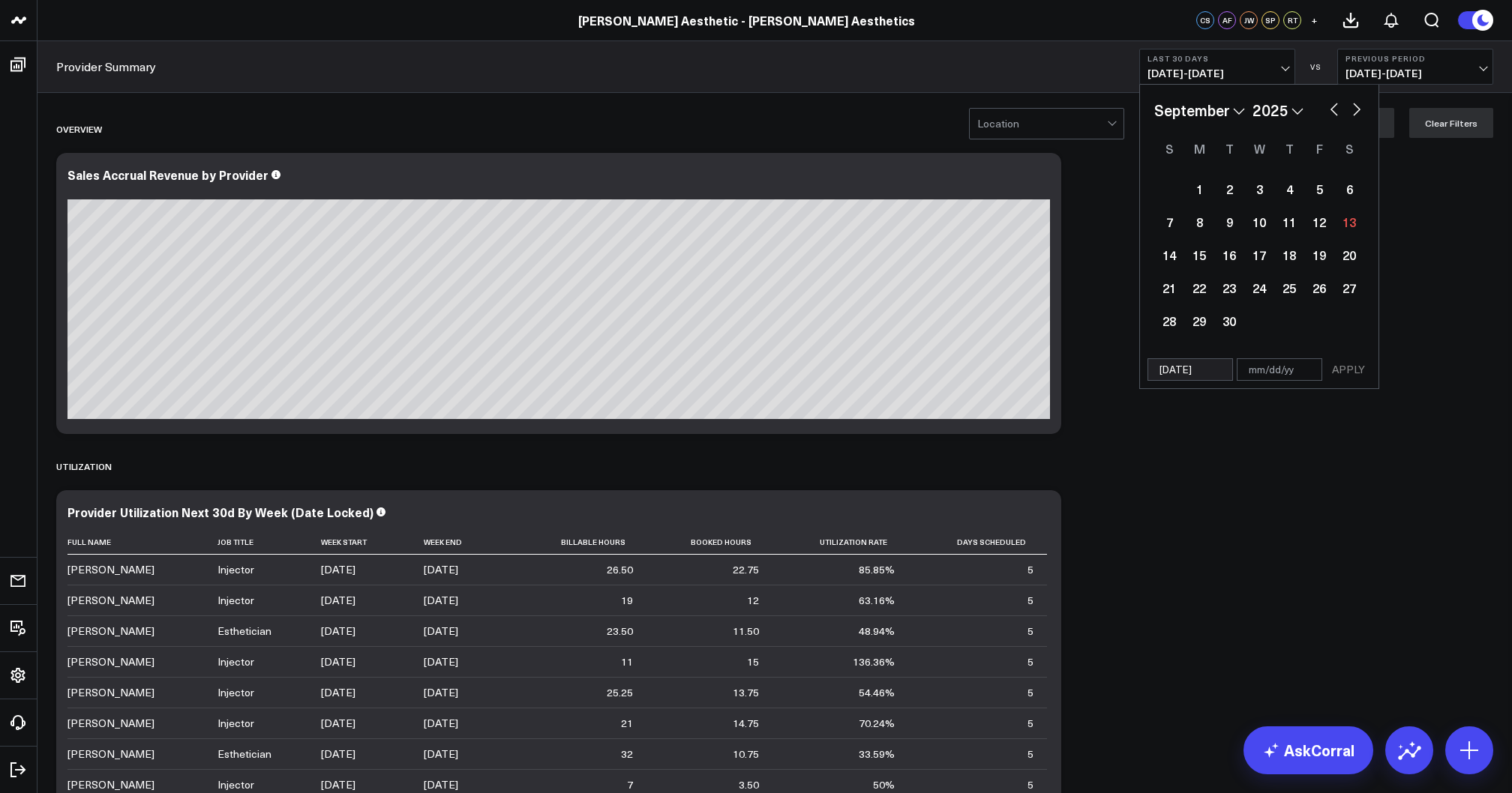
select select "2025"
click at [1335, 109] on button "button" at bounding box center [1334, 108] width 15 height 18
select select "8"
select select "2025"
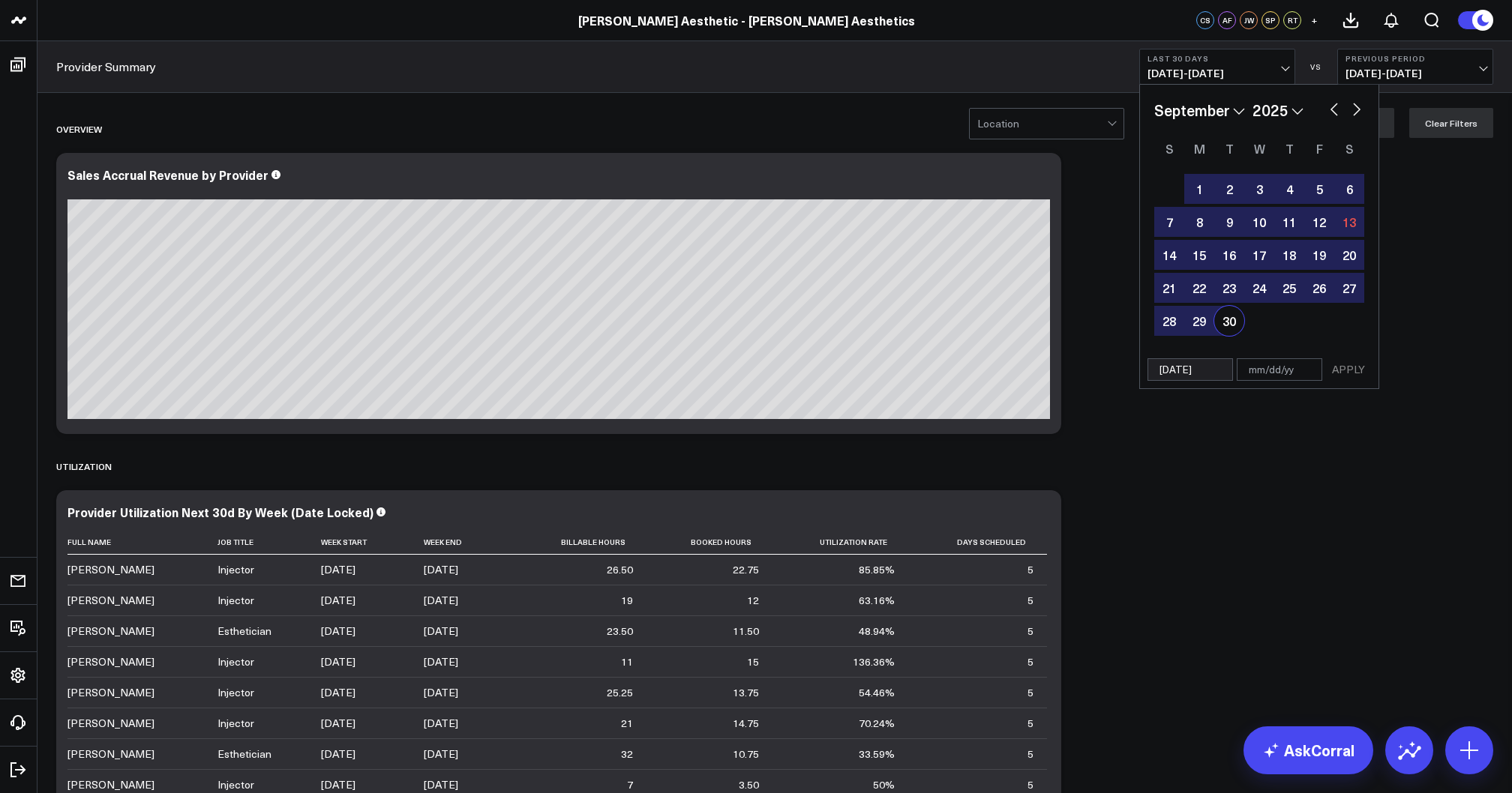
click at [1231, 324] on div "30" at bounding box center [1229, 321] width 30 height 30
type input "09/30/25"
select select "8"
select select "2025"
click at [1342, 367] on button "APPLY" at bounding box center [1349, 370] width 45 height 23
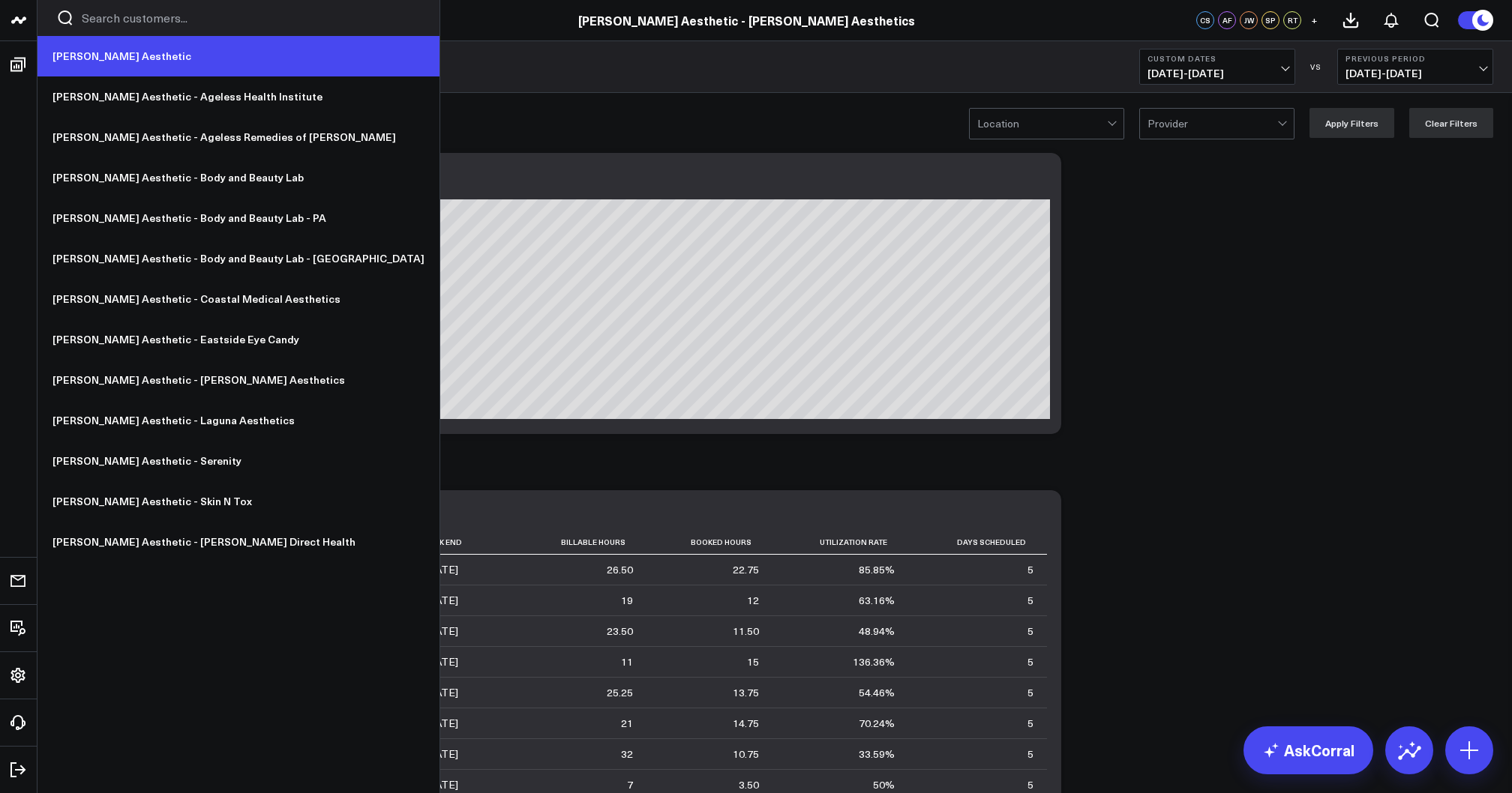
click at [101, 62] on link "[PERSON_NAME] Aesthetic" at bounding box center [238, 56] width 402 height 41
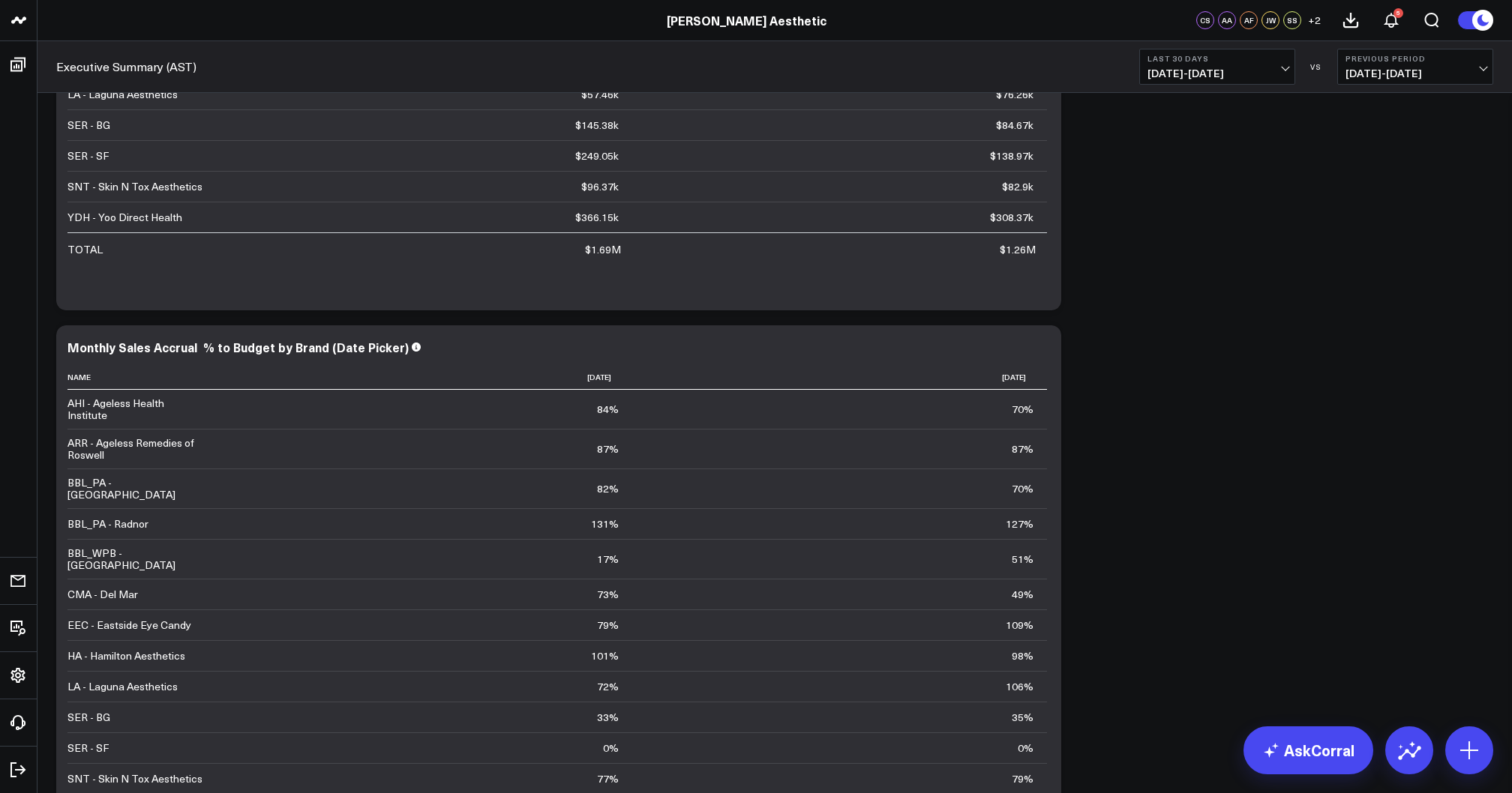
scroll to position [3778, 0]
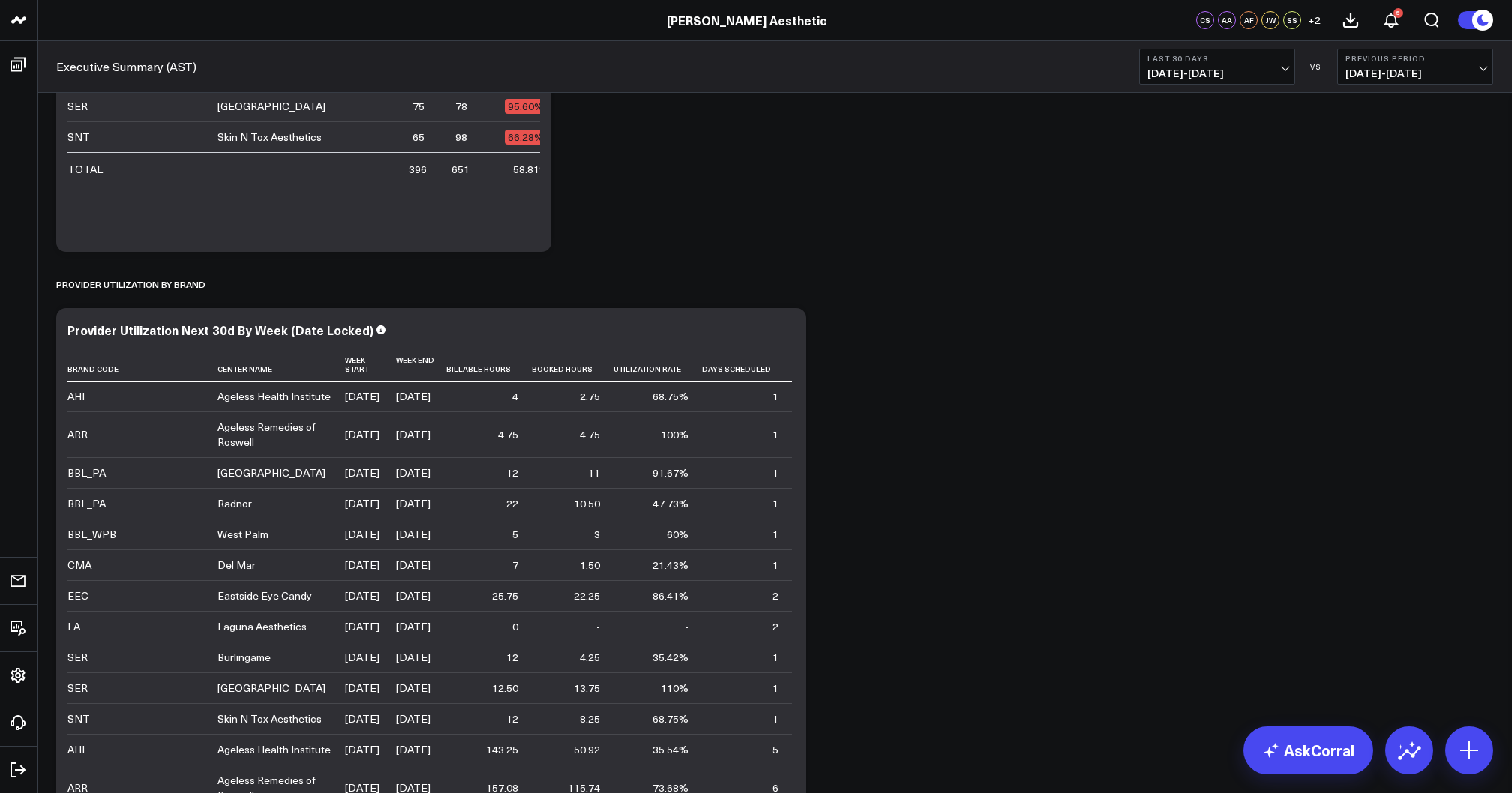
click at [1249, 67] on button "Last 30 Days 08/14/25 - 09/12/25" at bounding box center [1217, 67] width 156 height 36
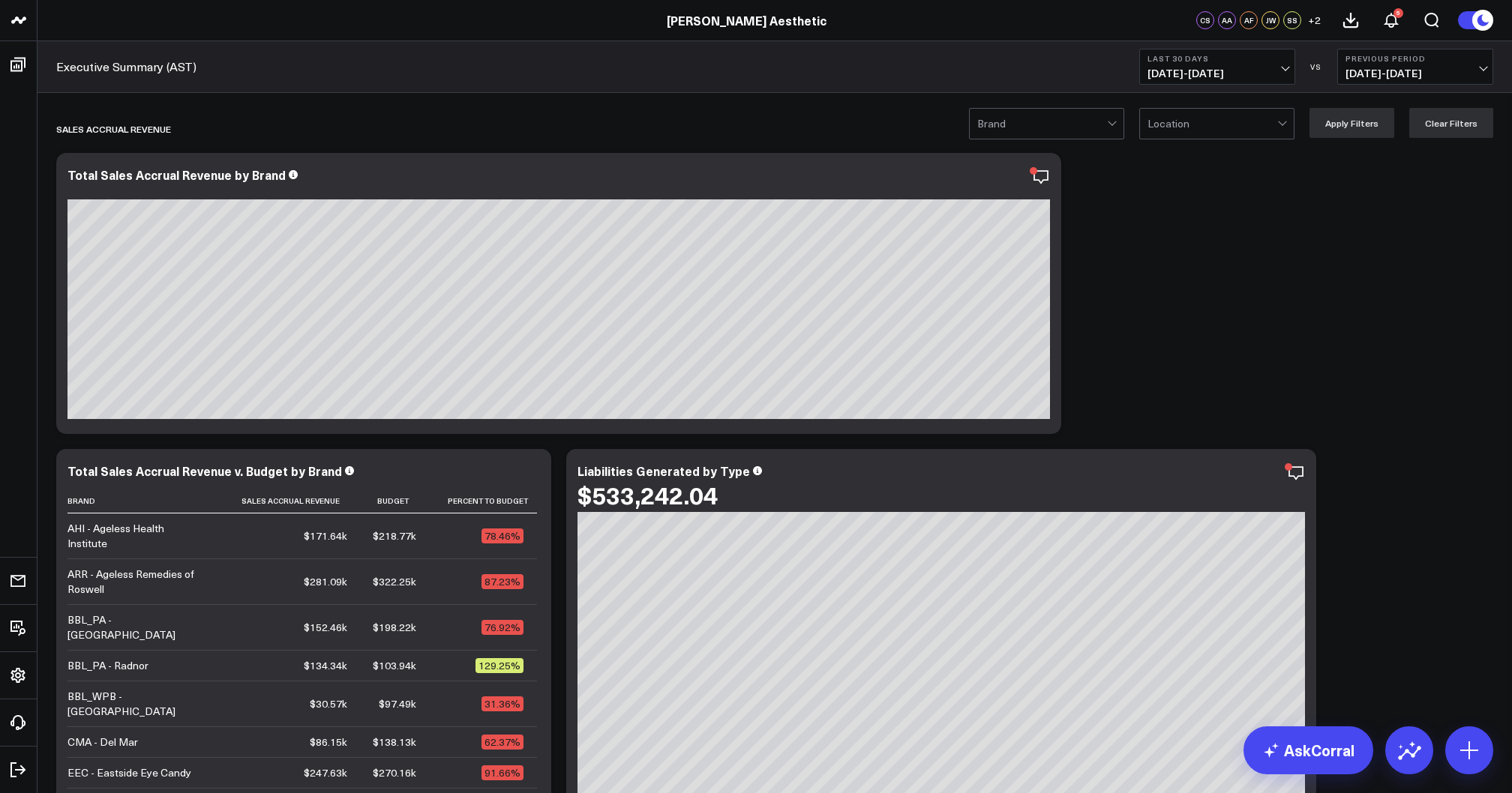
scroll to position [0, 0]
click at [1207, 78] on span "08/14/25 - 09/12/25" at bounding box center [1217, 73] width 140 height 12
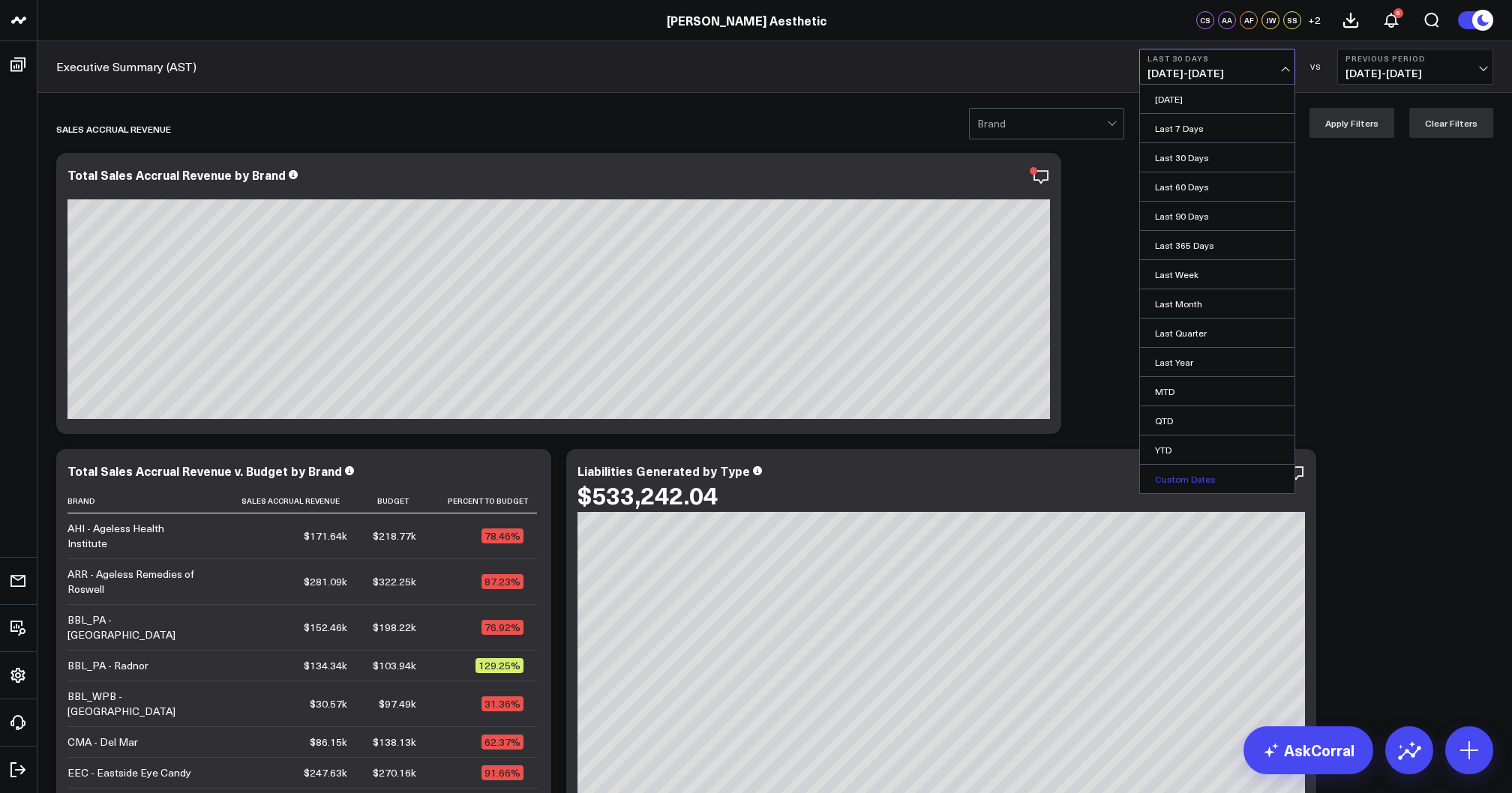
click at [1173, 484] on link "Custom Dates" at bounding box center [1217, 479] width 154 height 28
select select "8"
select select "2025"
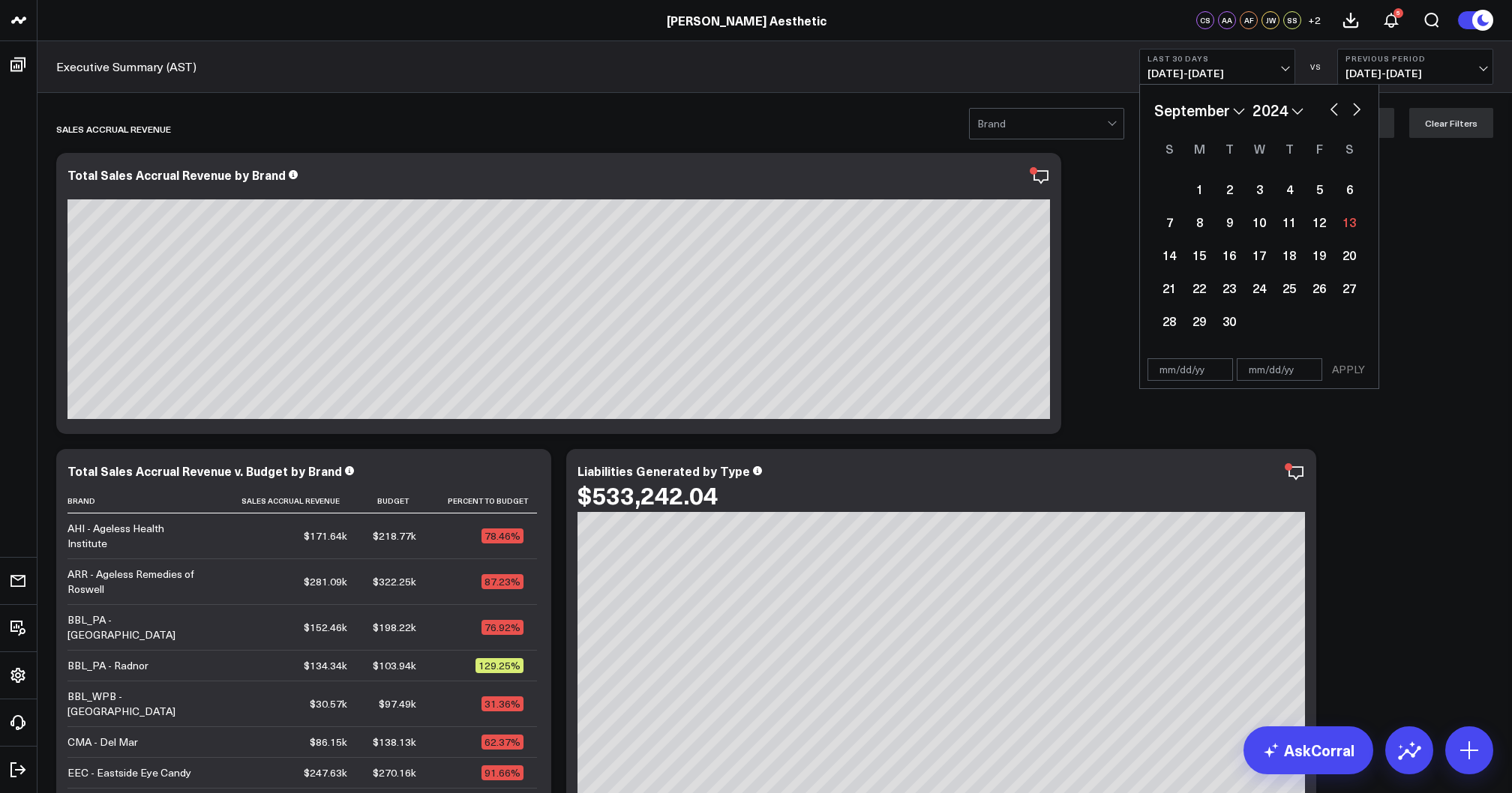
select select "8"
select select "2024"
click at [1161, 193] on div "1" at bounding box center [1168, 189] width 30 height 30
type input "09/01/24"
select select "8"
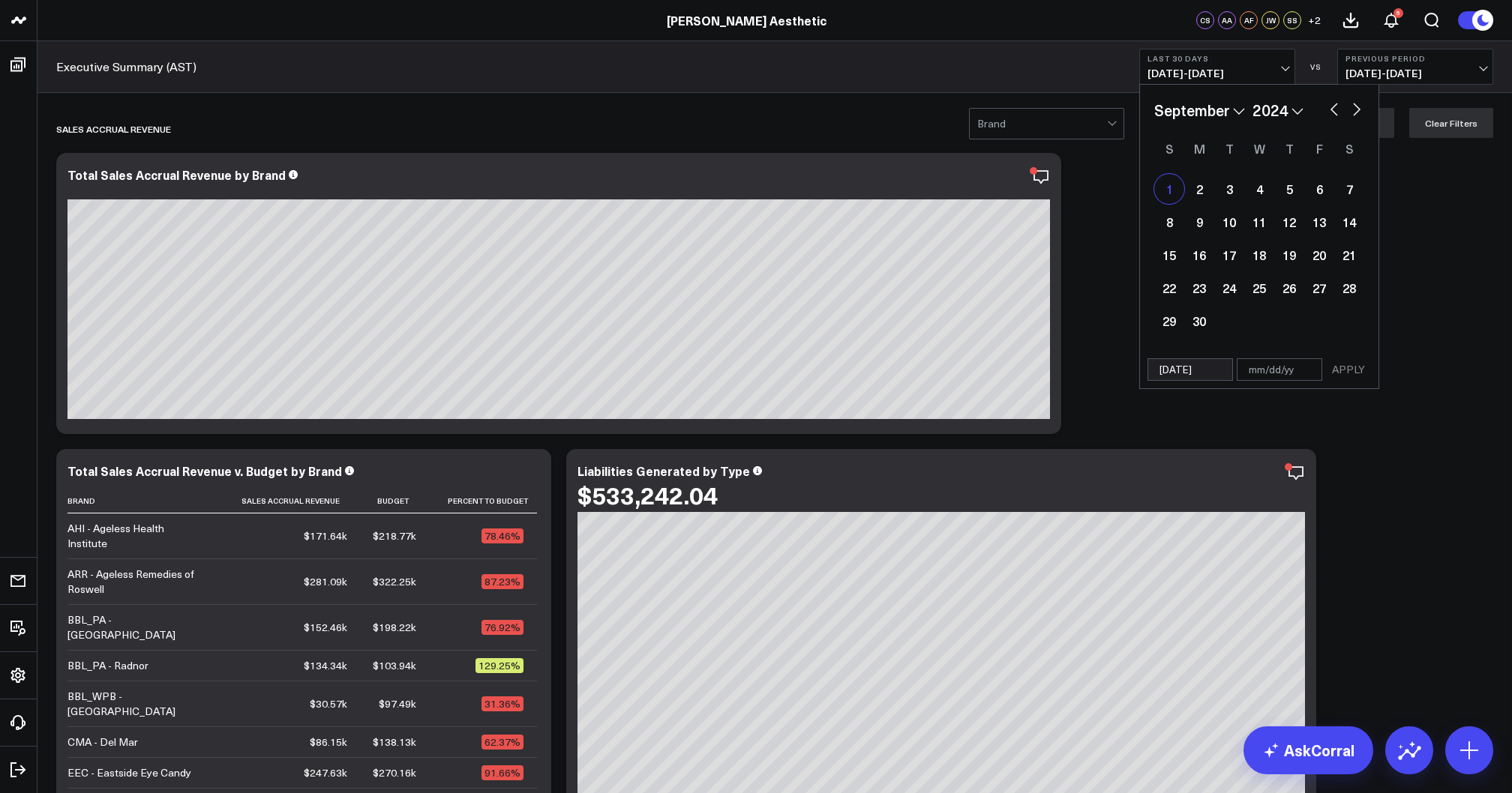
select select "2024"
click at [1354, 111] on button "button" at bounding box center [1357, 108] width 15 height 18
select select "9"
select select "2024"
click at [1354, 111] on button "button" at bounding box center [1357, 108] width 15 height 18
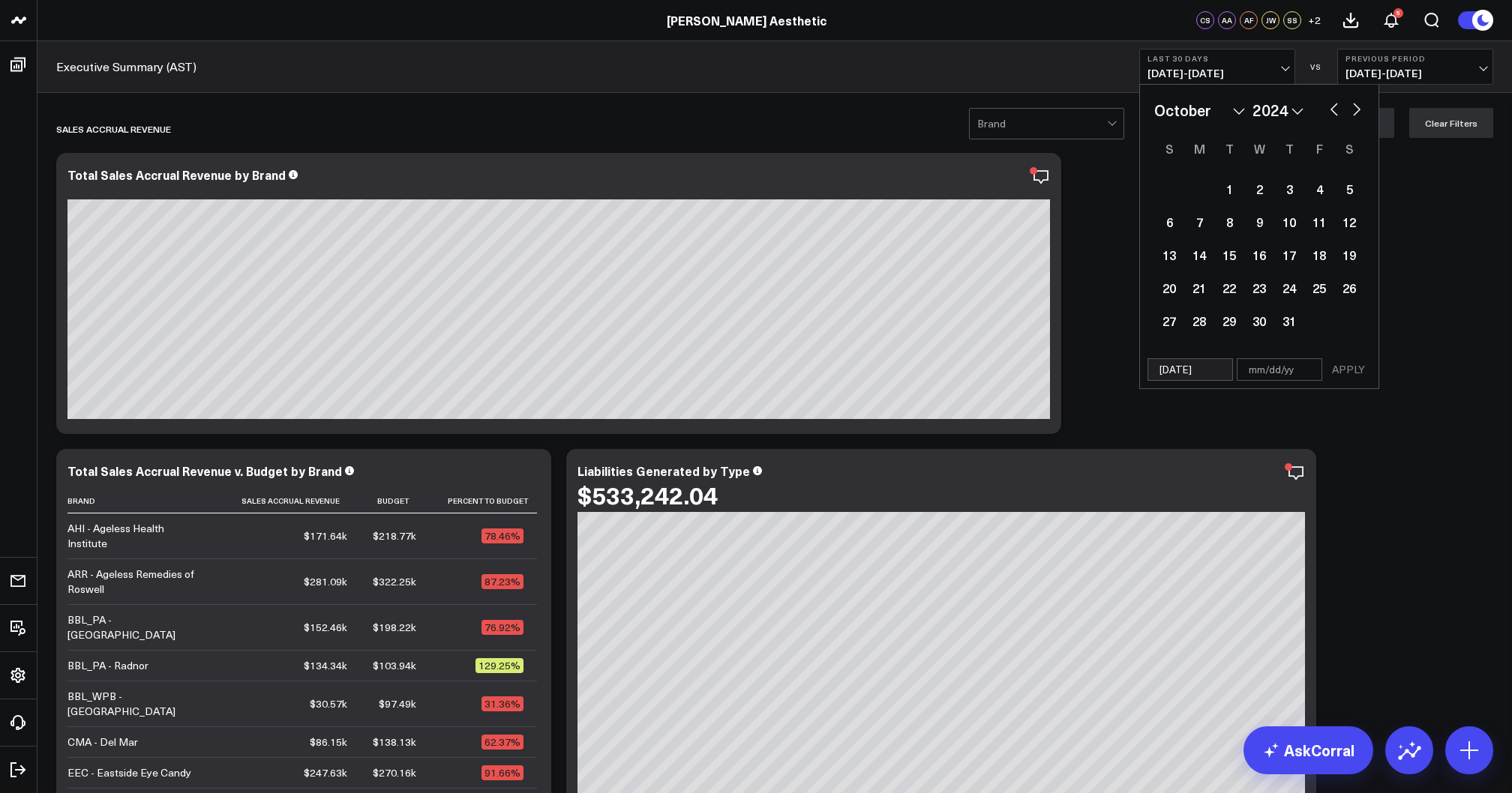
select select "10"
select select "2024"
click at [1354, 111] on button "button" at bounding box center [1357, 108] width 15 height 18
select select "11"
select select "2024"
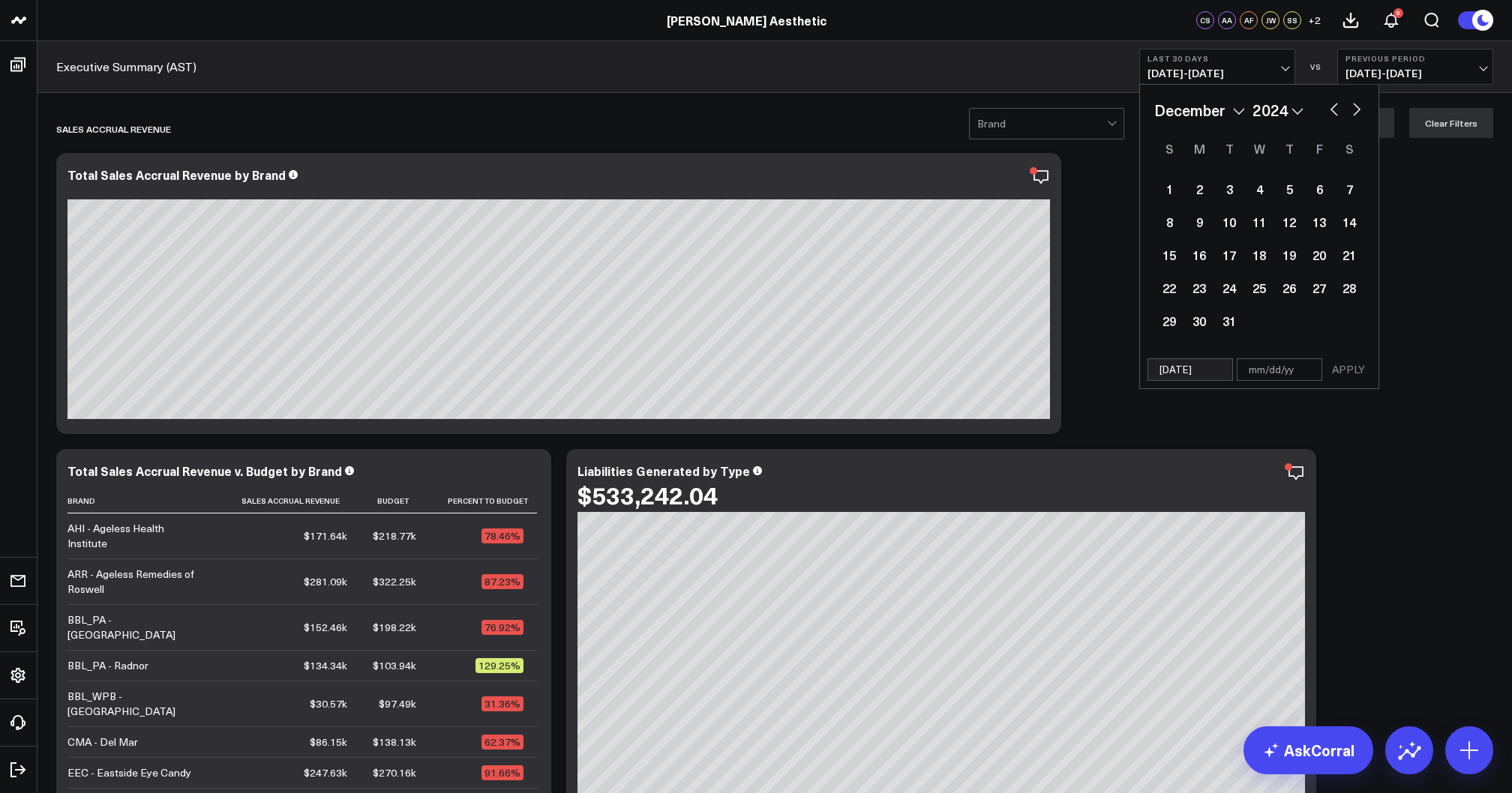
click at [1354, 111] on button "button" at bounding box center [1357, 108] width 15 height 18
select select "2025"
click at [1354, 111] on button "button" at bounding box center [1357, 108] width 15 height 18
select select "1"
select select "2025"
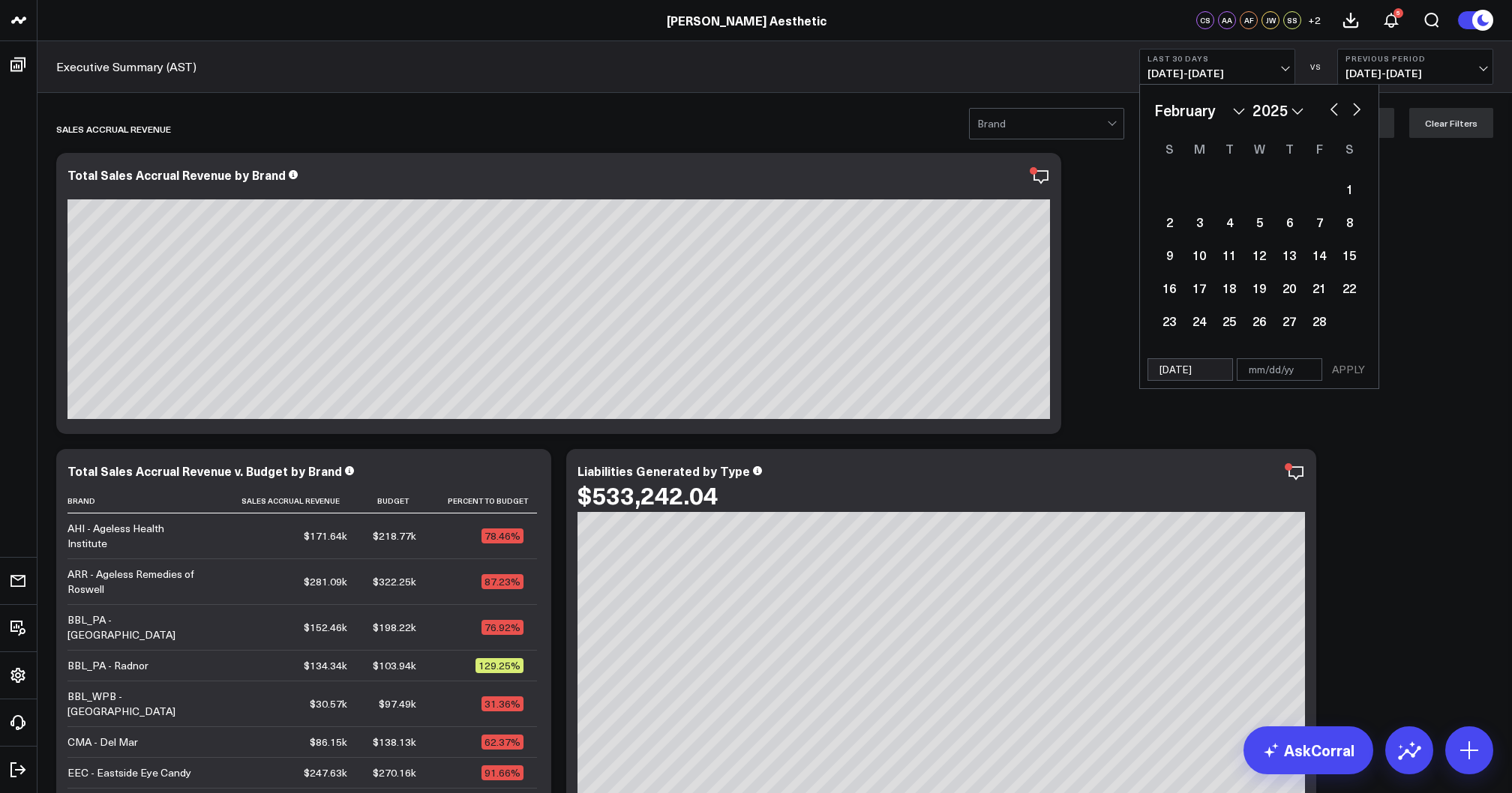
click at [1354, 111] on button "button" at bounding box center [1357, 108] width 15 height 18
select select "3"
select select "2025"
click at [1354, 111] on button "button" at bounding box center [1357, 108] width 15 height 18
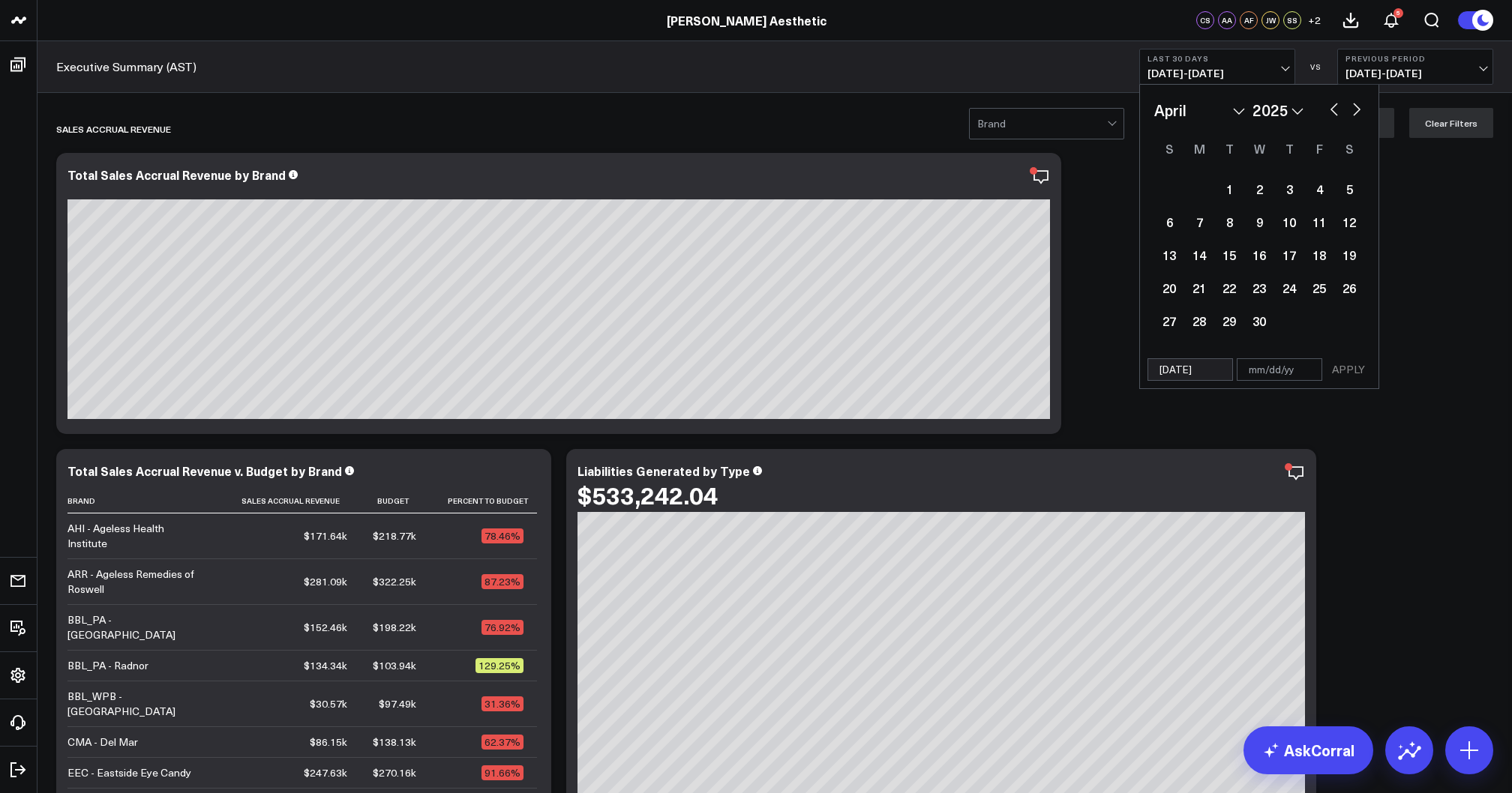
select select "4"
select select "2025"
click at [1354, 111] on button "button" at bounding box center [1357, 108] width 15 height 18
select select "5"
select select "2025"
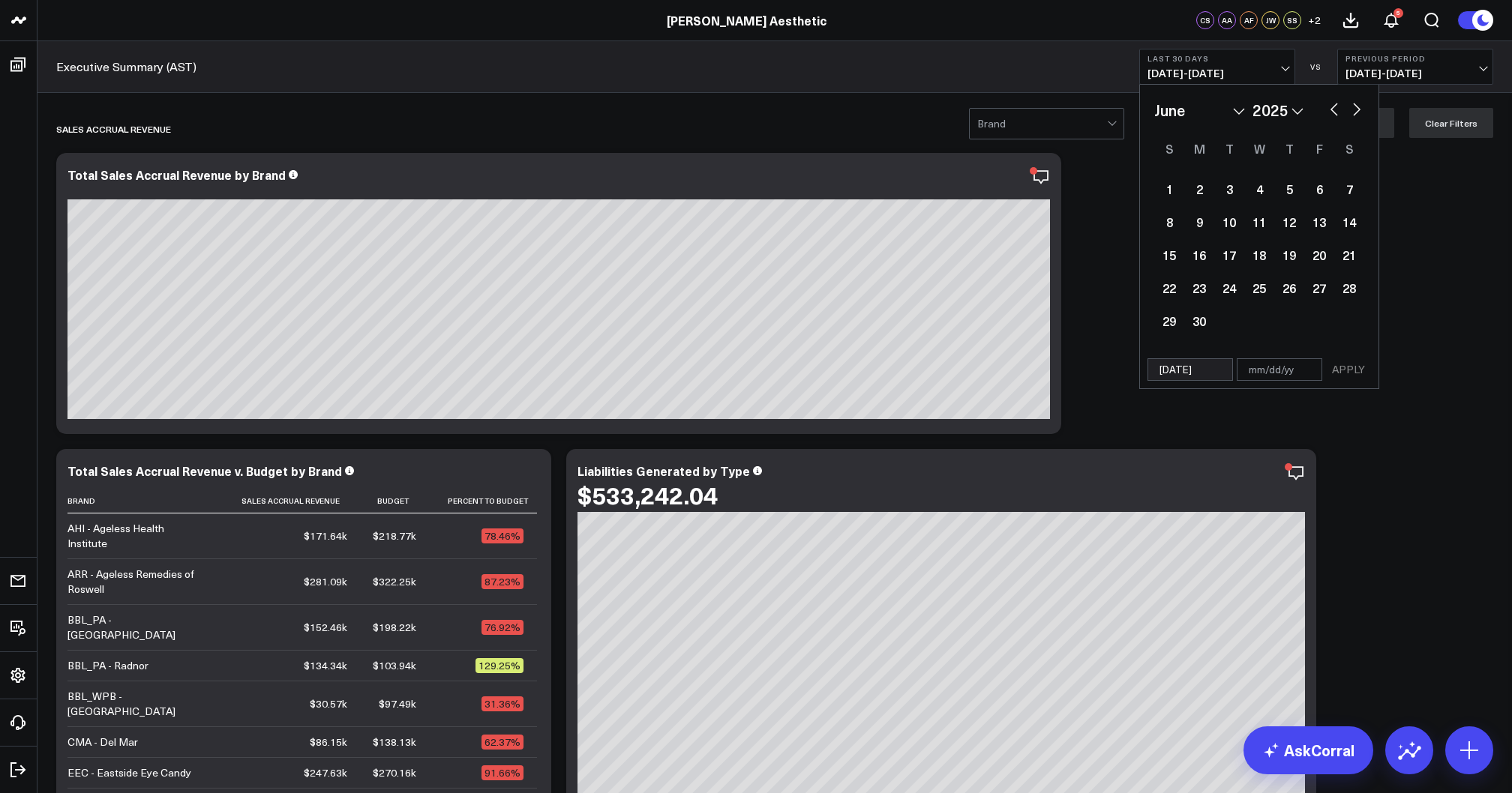
click at [1354, 111] on button "button" at bounding box center [1357, 108] width 15 height 18
select select "6"
select select "2025"
click at [1354, 111] on button "button" at bounding box center [1357, 108] width 15 height 18
select select "7"
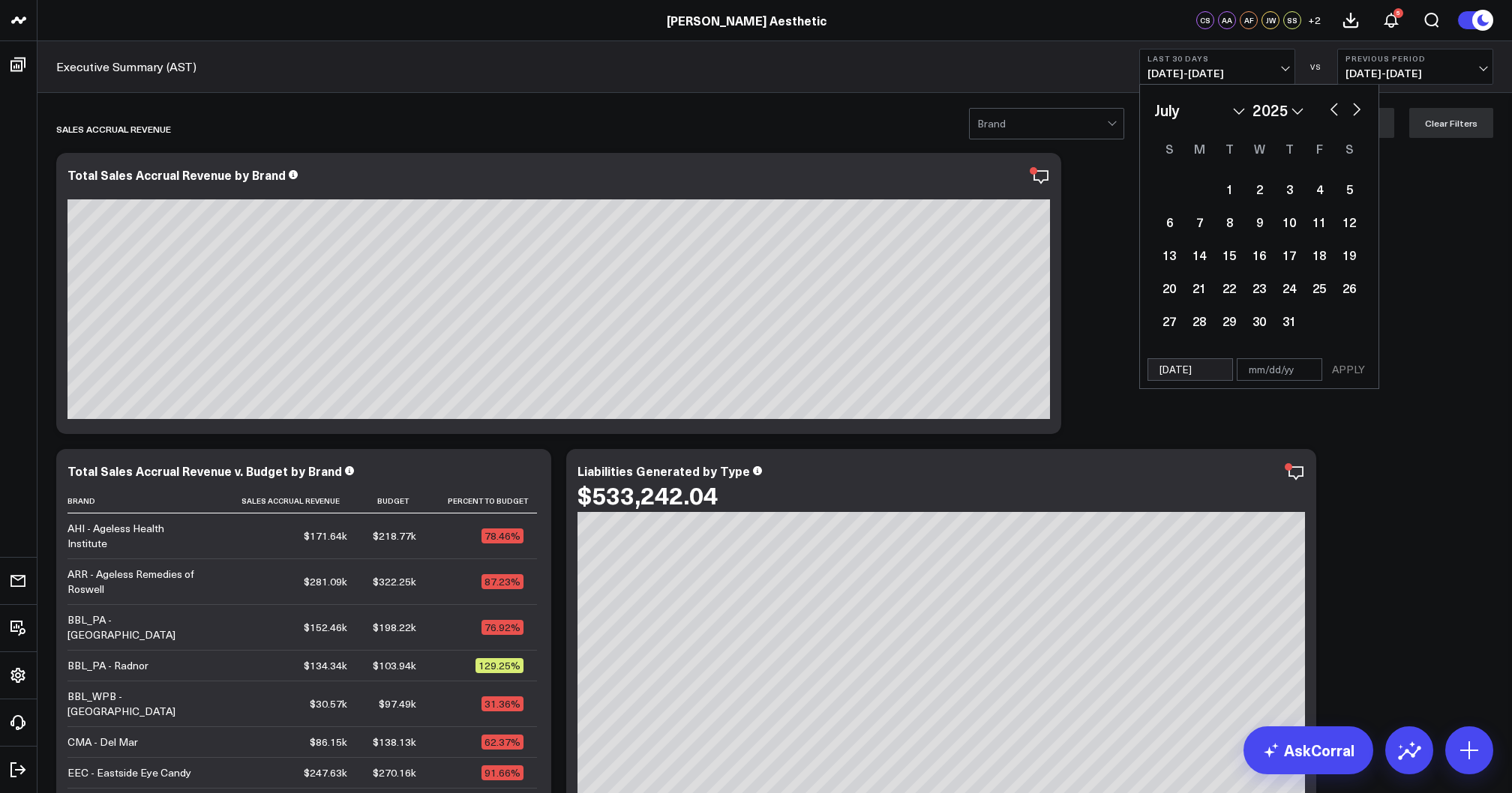
select select "2025"
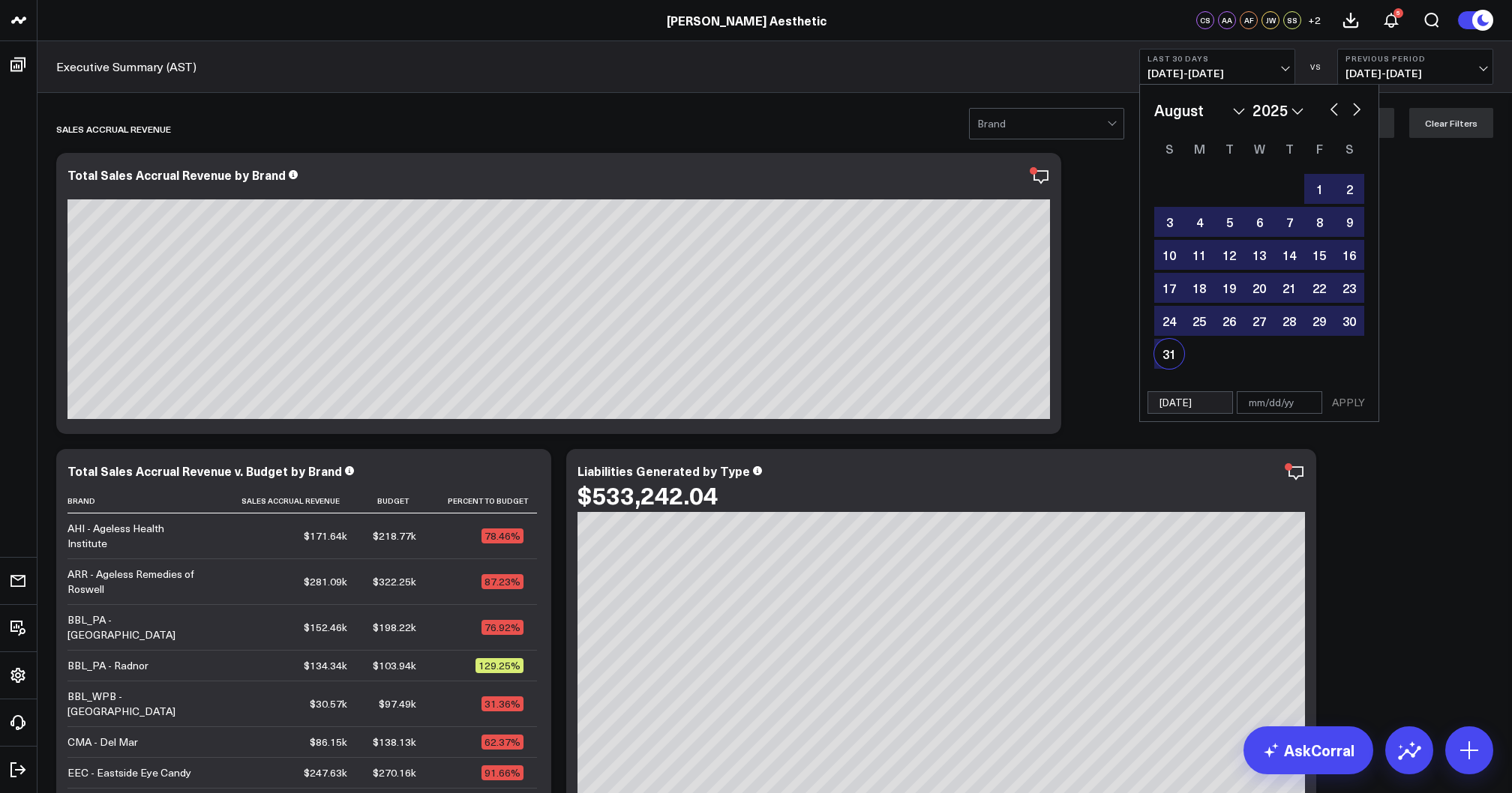
click at [1165, 348] on div "31" at bounding box center [1168, 353] width 30 height 30
type input "08/31/25"
select select "7"
select select "2025"
click at [1356, 397] on button "APPLY" at bounding box center [1349, 402] width 45 height 23
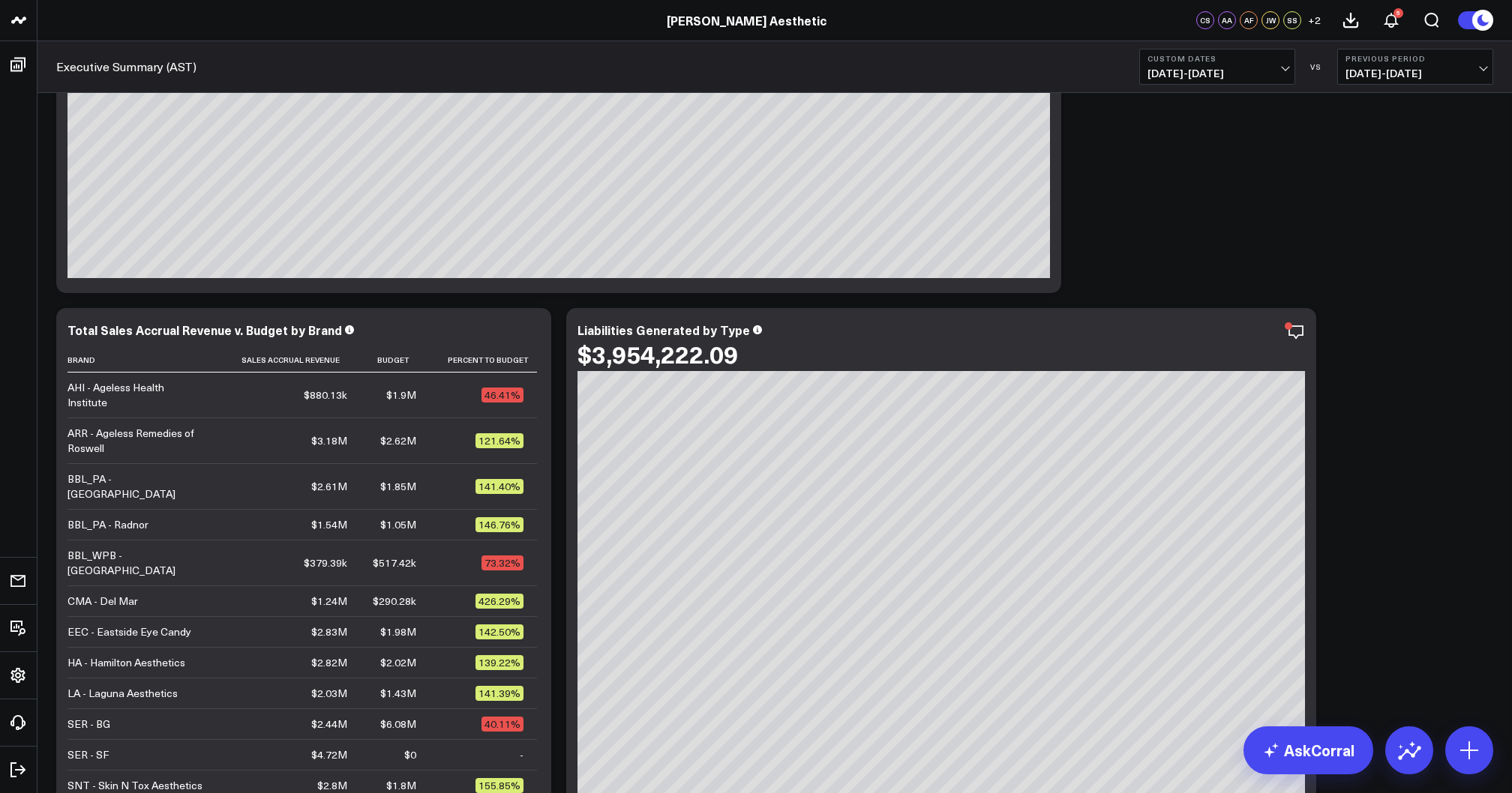
scroll to position [142, 0]
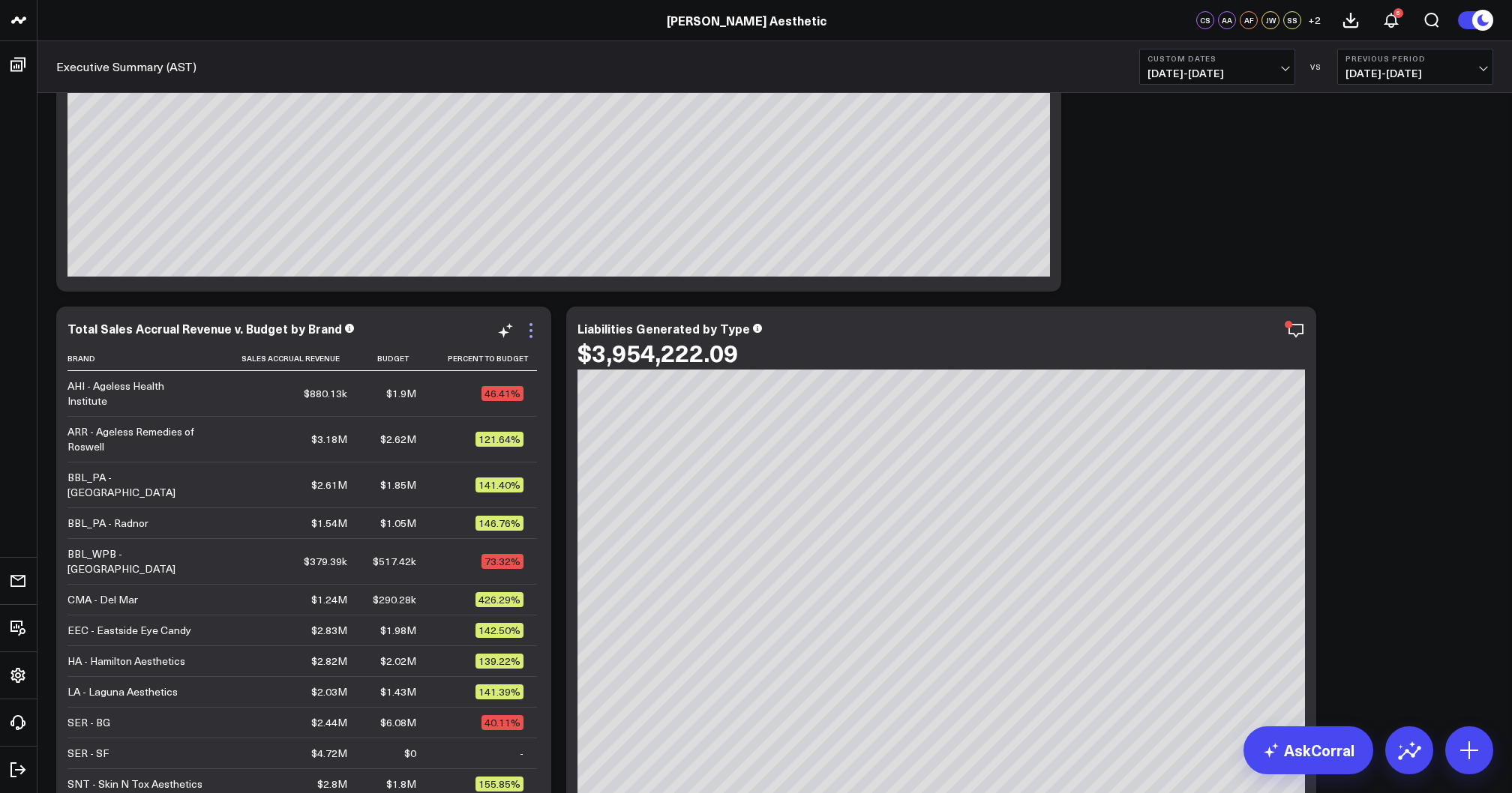
click at [531, 332] on icon at bounding box center [530, 330] width 3 height 3
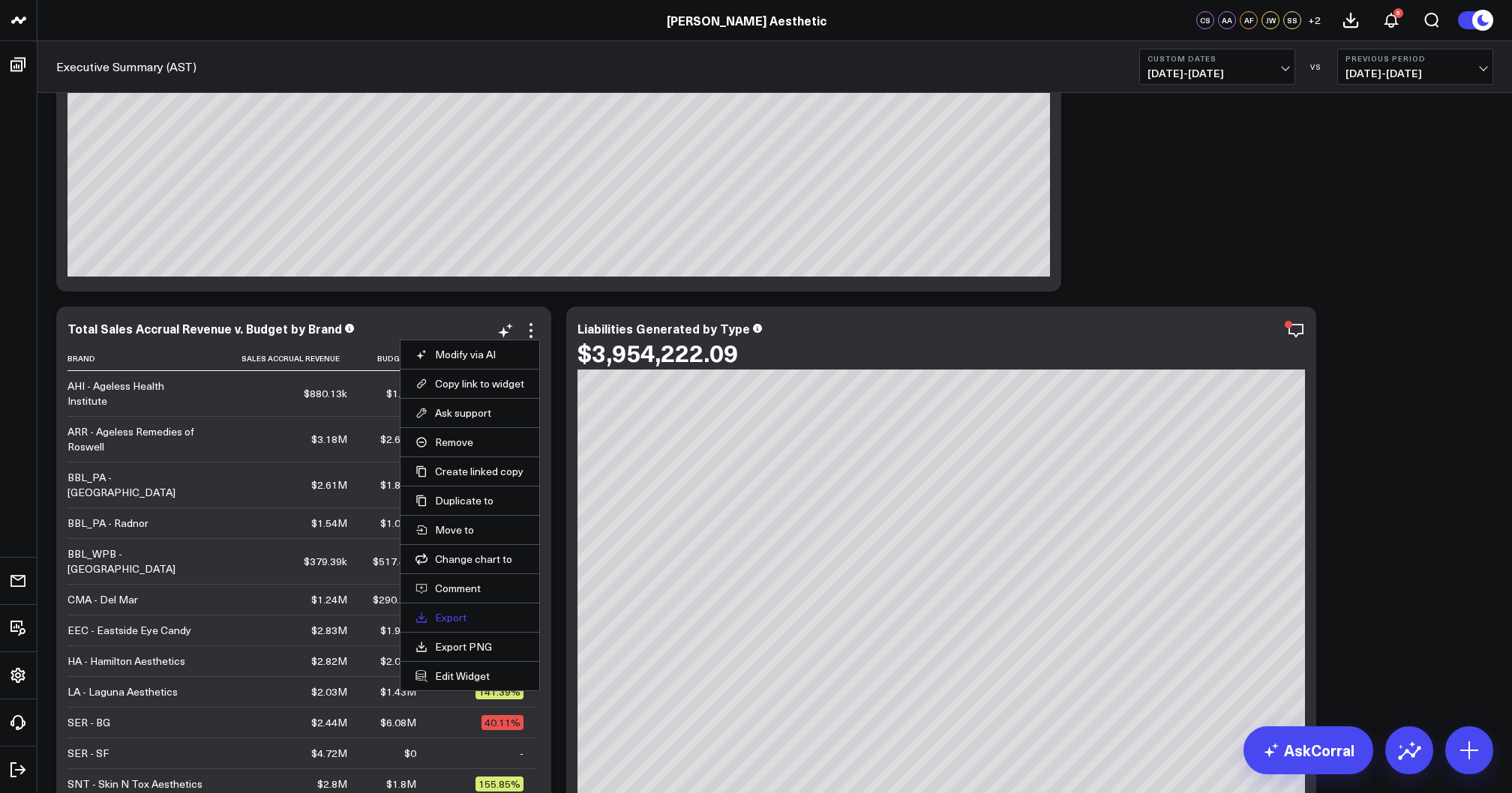
click at [454, 614] on link "Export" at bounding box center [470, 617] width 109 height 14
